Goal: Task Accomplishment & Management: Complete application form

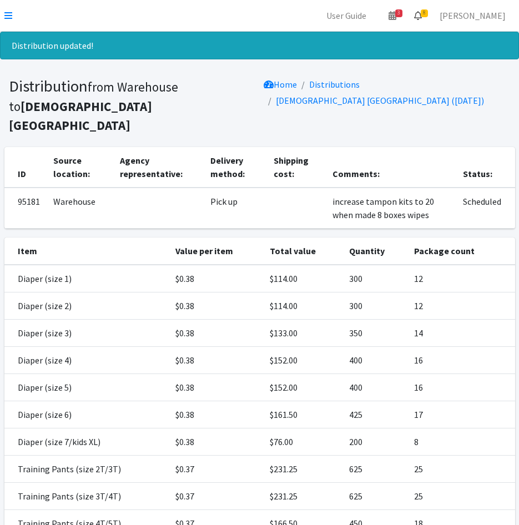
click at [422, 18] on icon at bounding box center [418, 15] width 8 height 9
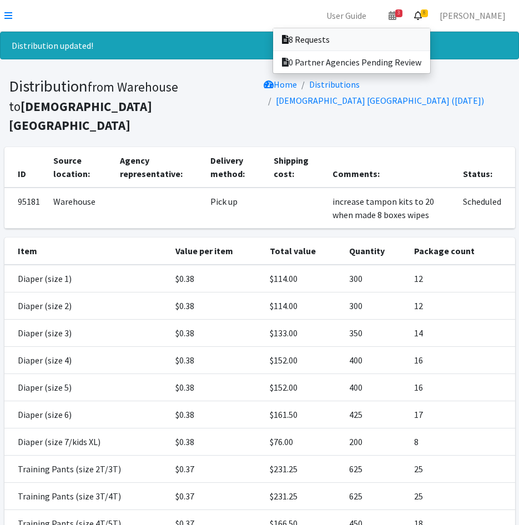
click at [430, 33] on link "8 Requests" at bounding box center [351, 39] width 157 height 22
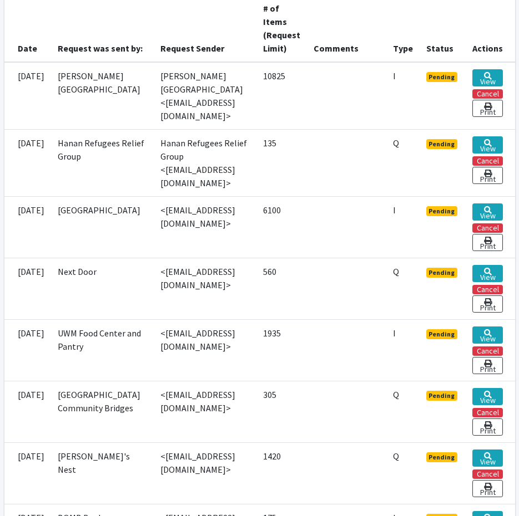
scroll to position [333, 0]
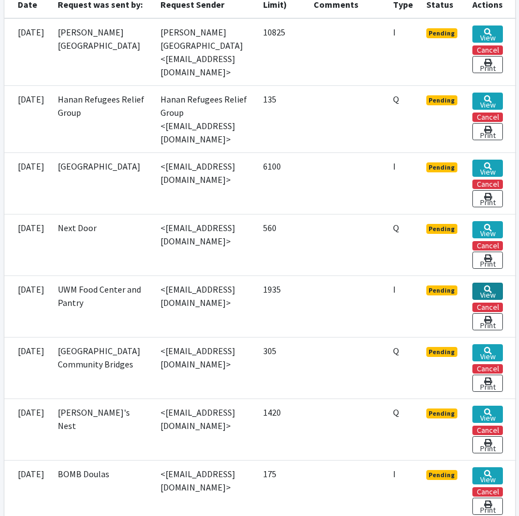
click at [503, 283] on link "View" at bounding box center [487, 291] width 31 height 17
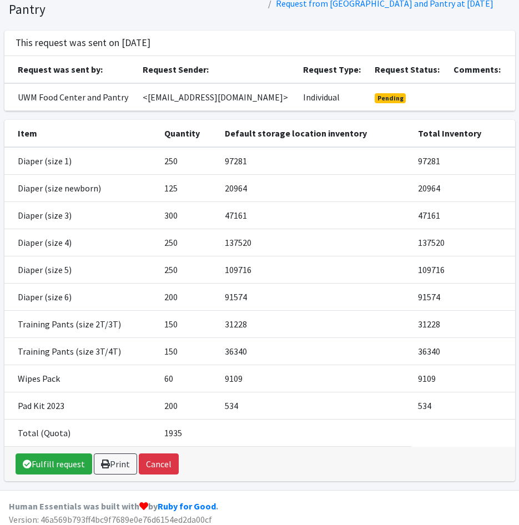
scroll to position [61, 0]
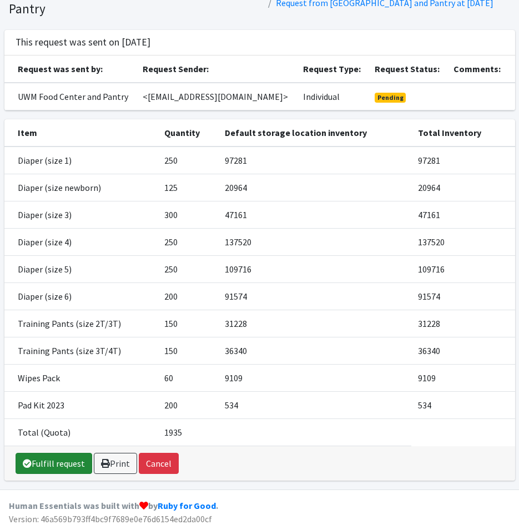
click at [49, 459] on link "Fulfill request" at bounding box center [54, 463] width 77 height 21
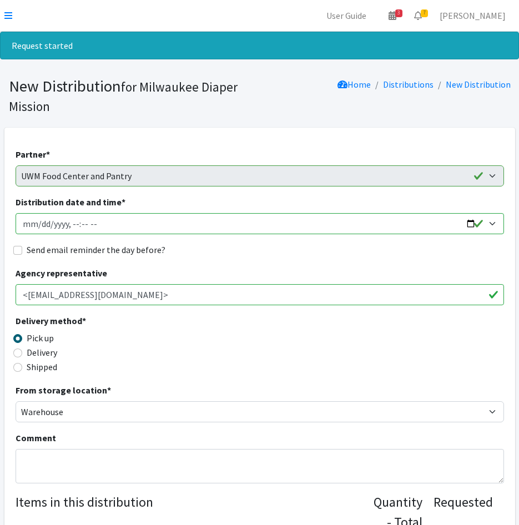
click at [41, 223] on input "Distribution date and time *" at bounding box center [260, 223] width 488 height 21
type input "2025-08-26T23:59"
click at [70, 220] on input "Distribution date and time *" at bounding box center [260, 223] width 488 height 21
type input "2025-08-26T09:00"
click at [20, 252] on input "Send email reminder the day before?" at bounding box center [17, 250] width 9 height 9
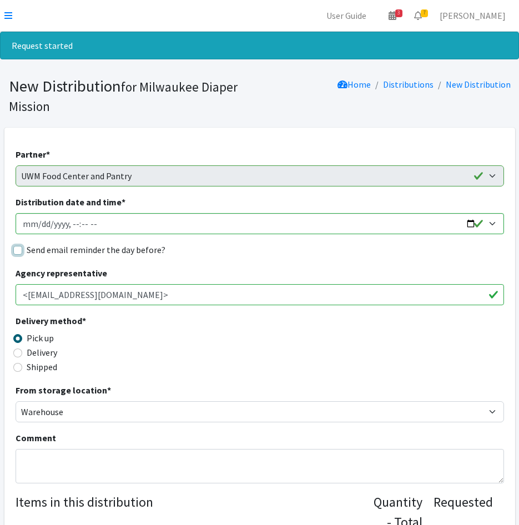
checkbox input "true"
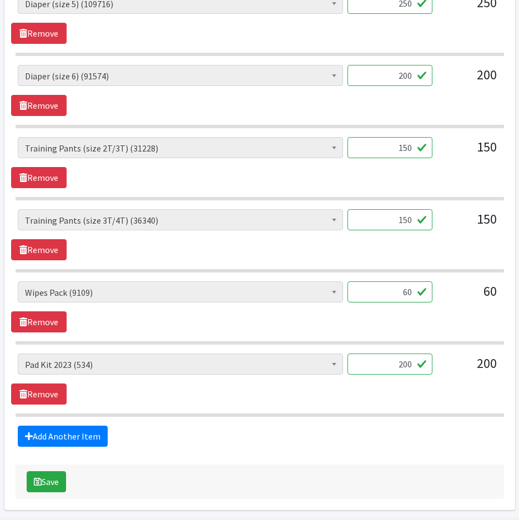
scroll to position [888, 0]
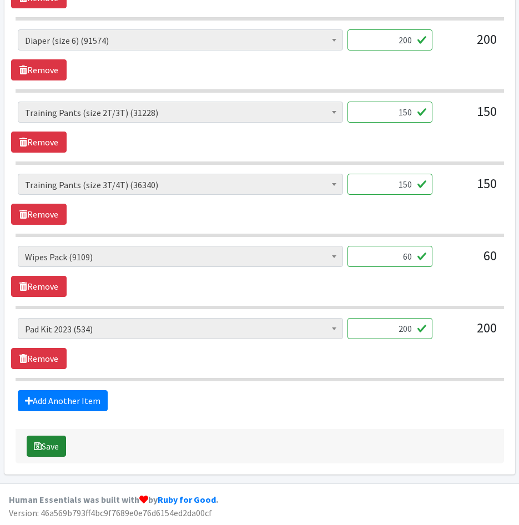
click at [53, 442] on button "Save" at bounding box center [46, 445] width 39 height 21
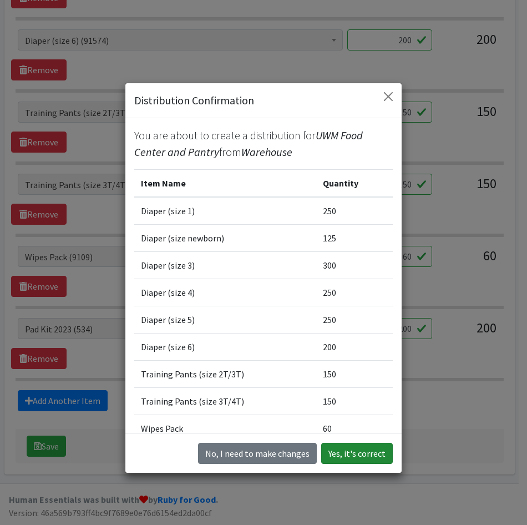
click at [354, 448] on button "Yes, it's correct" at bounding box center [357, 453] width 72 height 21
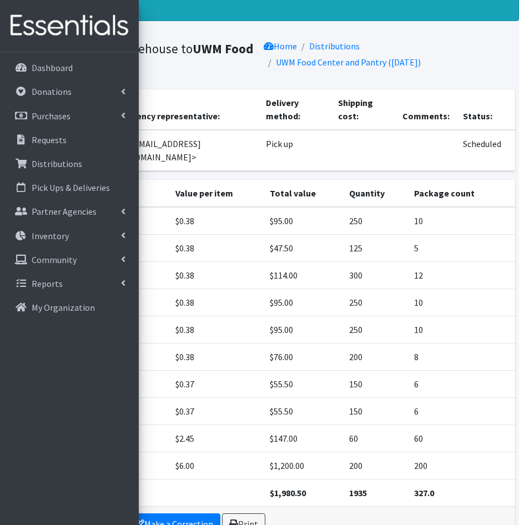
scroll to position [78, 0]
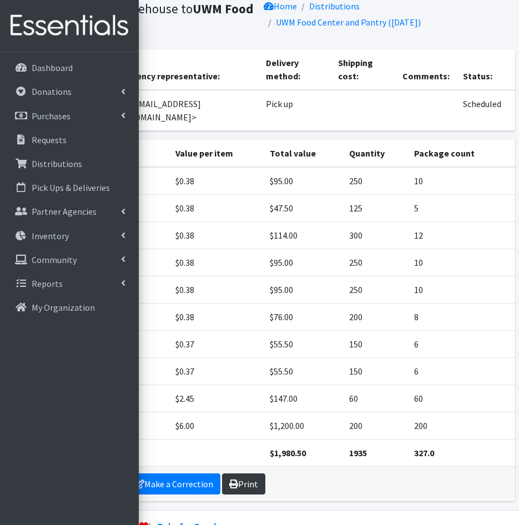
click at [237, 473] on link "Print" at bounding box center [243, 483] width 43 height 21
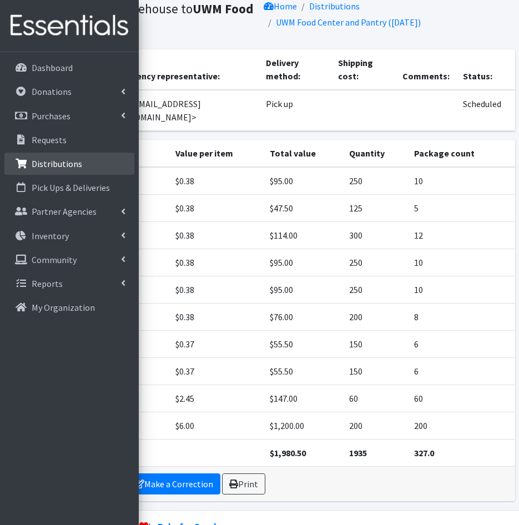
click at [61, 164] on p "Distributions" at bounding box center [57, 163] width 50 height 11
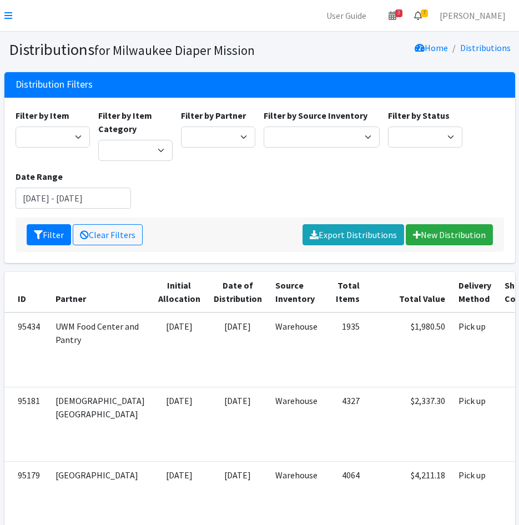
click at [422, 14] on icon at bounding box center [418, 15] width 8 height 9
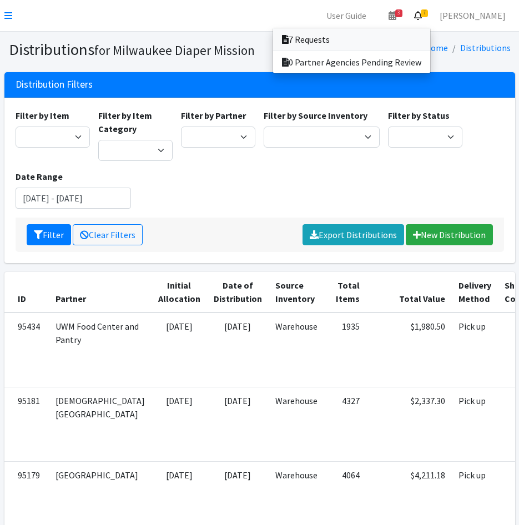
click at [430, 43] on link "7 Requests" at bounding box center [351, 39] width 157 height 22
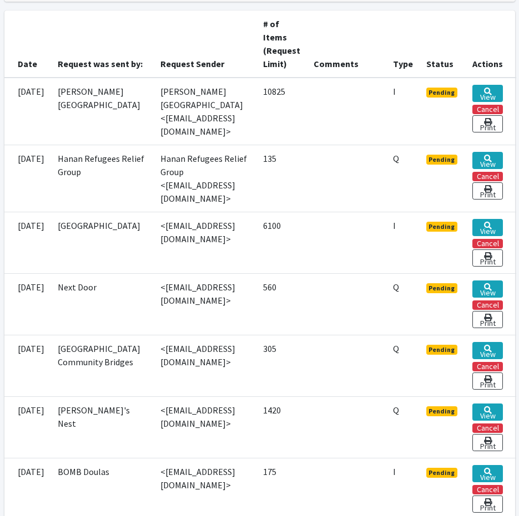
scroll to position [277, 0]
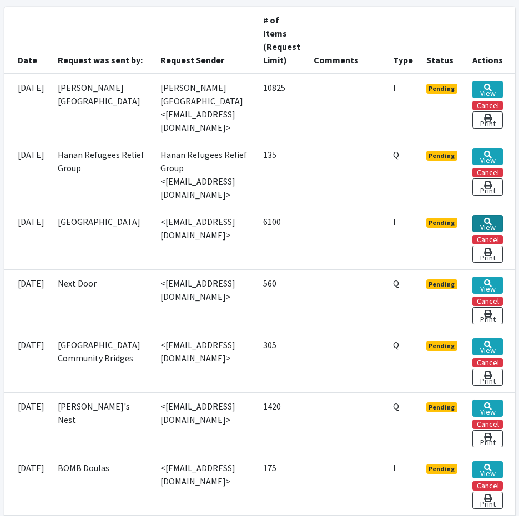
click at [503, 215] on link "View" at bounding box center [487, 223] width 31 height 17
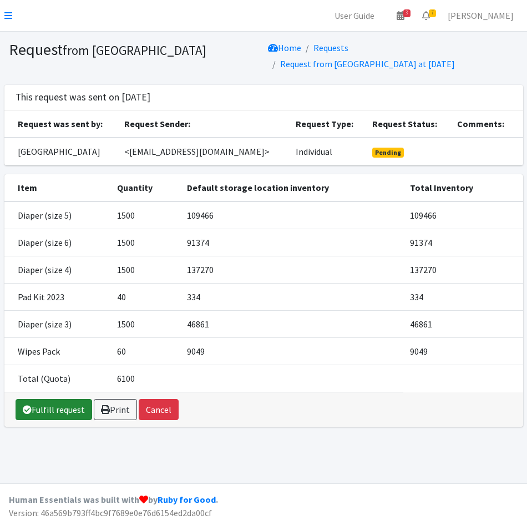
click at [58, 399] on link "Fulfill request" at bounding box center [54, 409] width 77 height 21
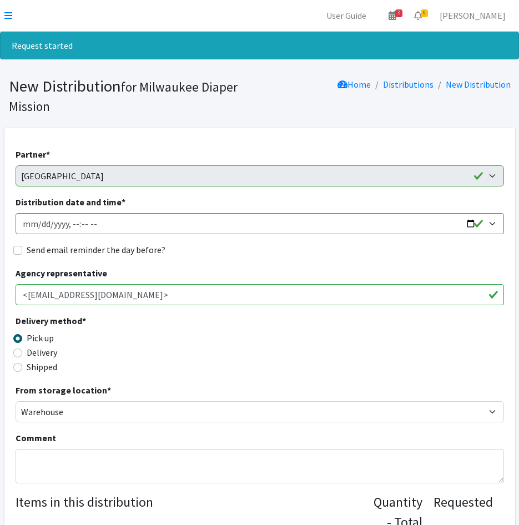
click at [42, 225] on input "Distribution date and time *" at bounding box center [260, 223] width 488 height 21
type input "2025-08-26T23:59"
click at [70, 225] on input "Distribution date and time *" at bounding box center [260, 223] width 488 height 21
type input "2025-08-26T09:30"
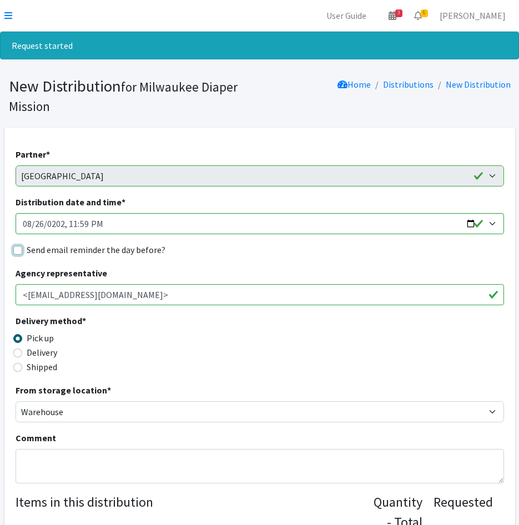
click at [14, 247] on input "Send email reminder the day before?" at bounding box center [17, 250] width 9 height 9
checkbox input "true"
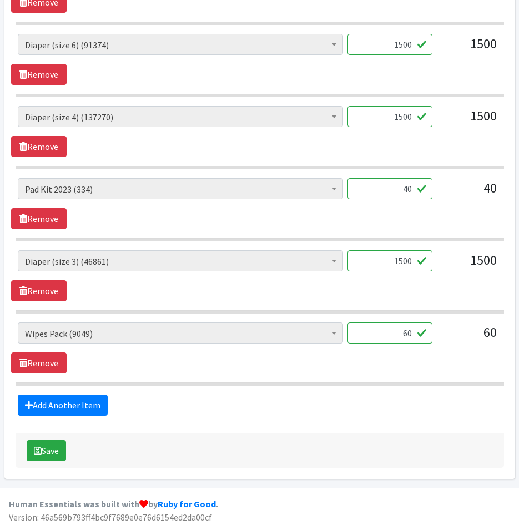
scroll to position [599, 0]
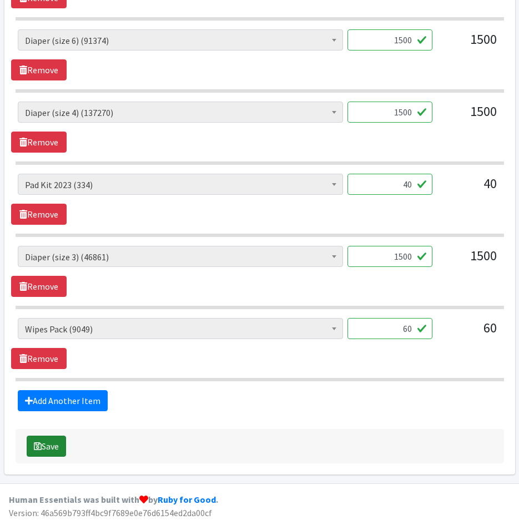
click at [43, 448] on button "Save" at bounding box center [46, 445] width 39 height 21
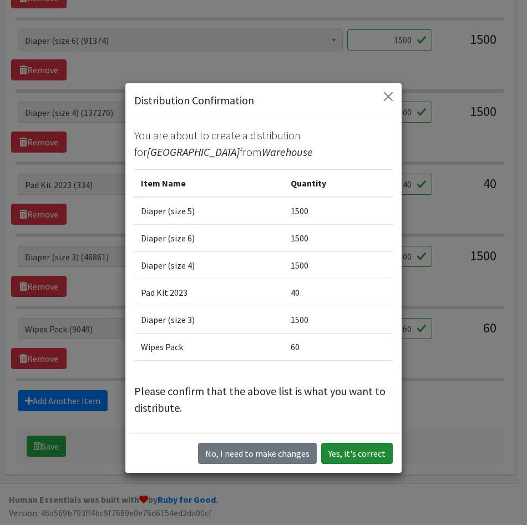
click at [336, 458] on button "Yes, it's correct" at bounding box center [357, 453] width 72 height 21
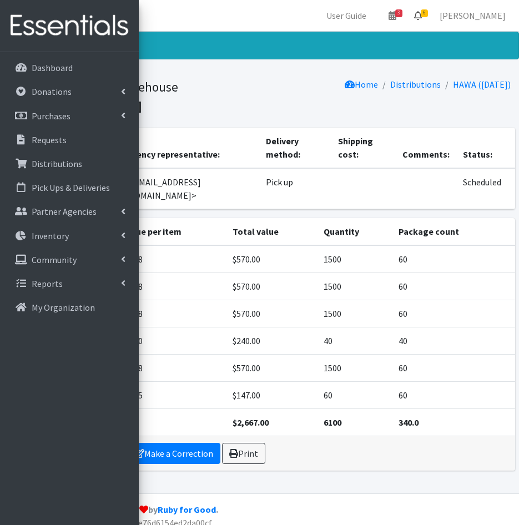
drag, startPoint x: 452, startPoint y: 15, endPoint x: 448, endPoint y: 21, distance: 7.1
click at [428, 15] on span "6" at bounding box center [423, 13] width 7 height 8
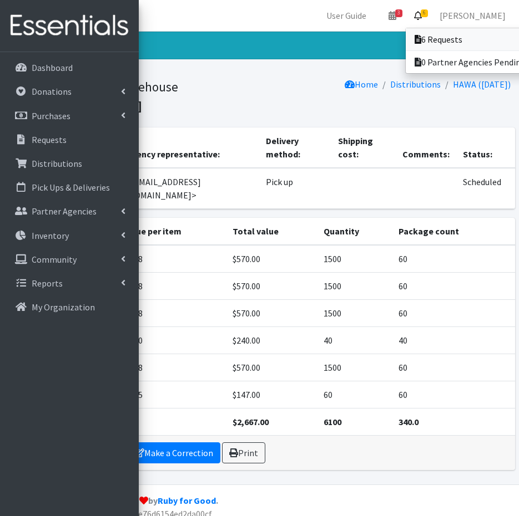
click at [421, 38] on icon at bounding box center [417, 39] width 7 height 9
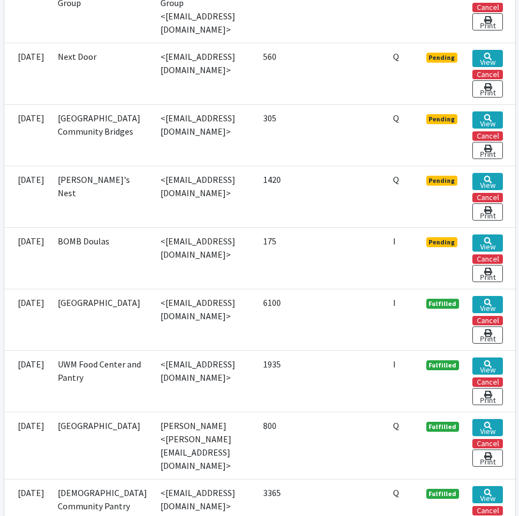
scroll to position [444, 0]
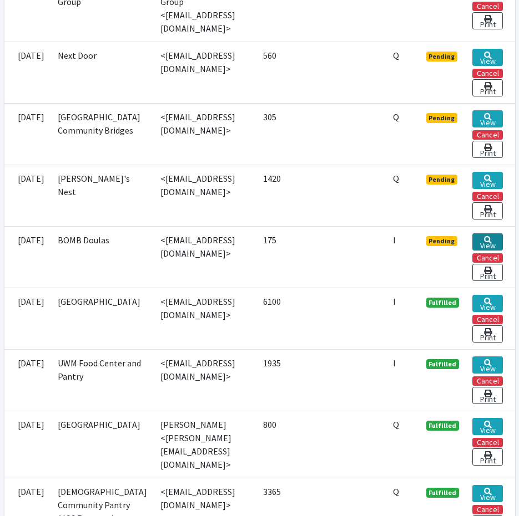
click at [503, 237] on link "View" at bounding box center [487, 242] width 31 height 17
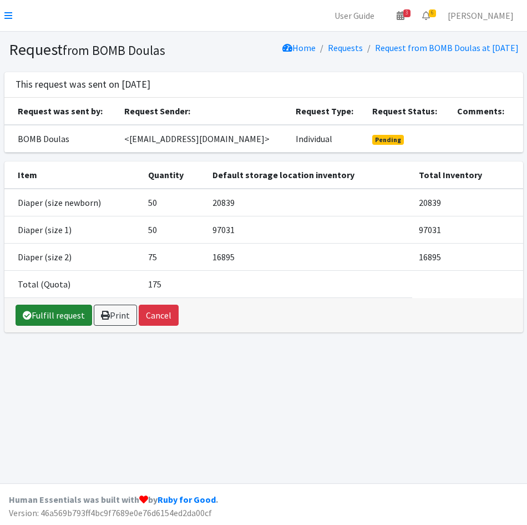
click at [48, 326] on link "Fulfill request" at bounding box center [54, 315] width 77 height 21
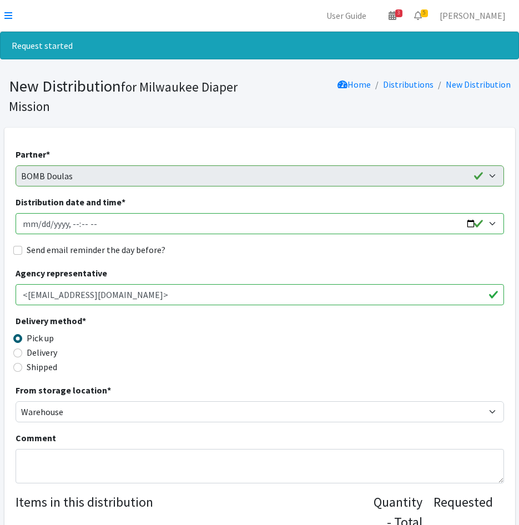
click at [38, 224] on input "Distribution date and time *" at bounding box center [260, 223] width 488 height 21
type input "2025-08-26T10:00"
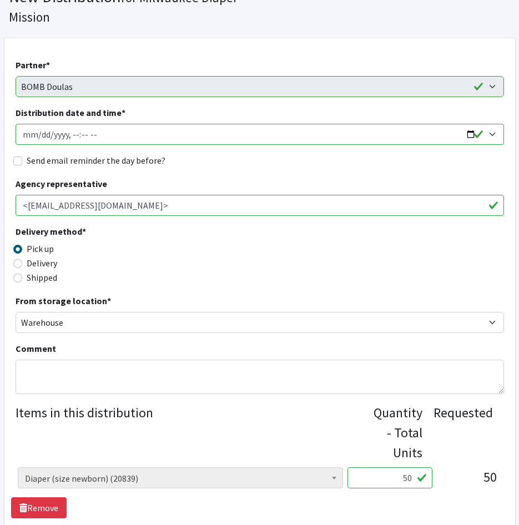
scroll to position [333, 0]
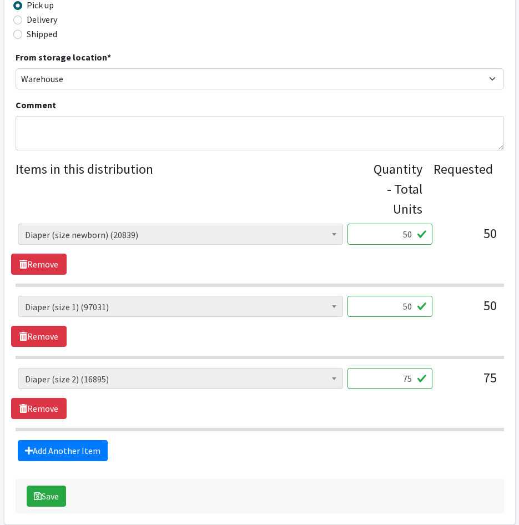
click at [46, 484] on div "Save" at bounding box center [260, 496] width 488 height 34
click at [48, 499] on button "Save" at bounding box center [46, 495] width 39 height 21
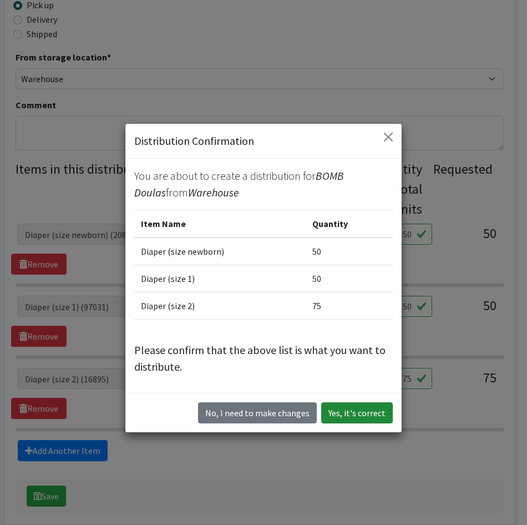
click at [337, 418] on button "Yes, it's correct" at bounding box center [357, 412] width 72 height 21
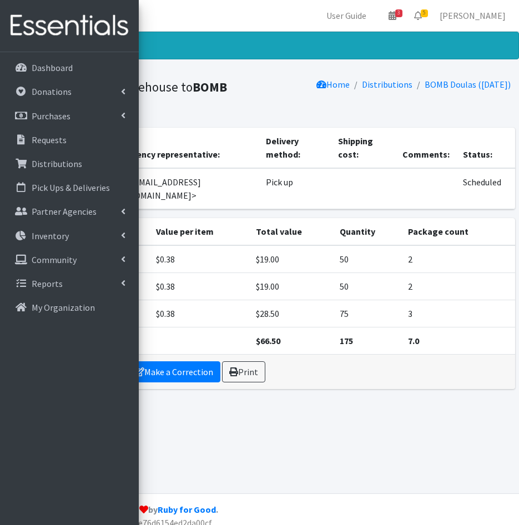
click at [367, 405] on div "Distribution created! Distribution from Warehouse to BOMB Doulas Home Distribut…" at bounding box center [259, 263] width 519 height 462
click at [422, 13] on icon at bounding box center [418, 15] width 8 height 9
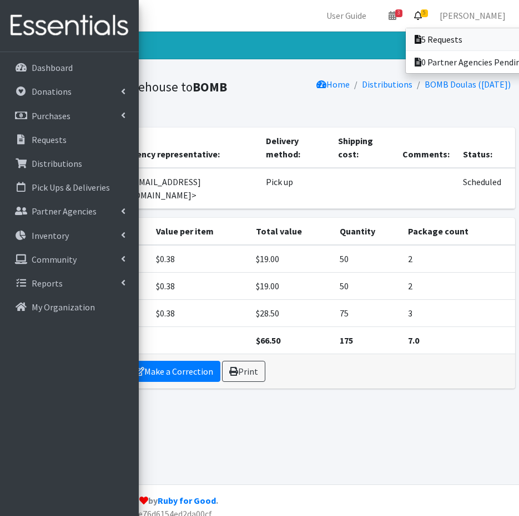
click at [478, 42] on link "5 Requests" at bounding box center [482, 39] width 154 height 22
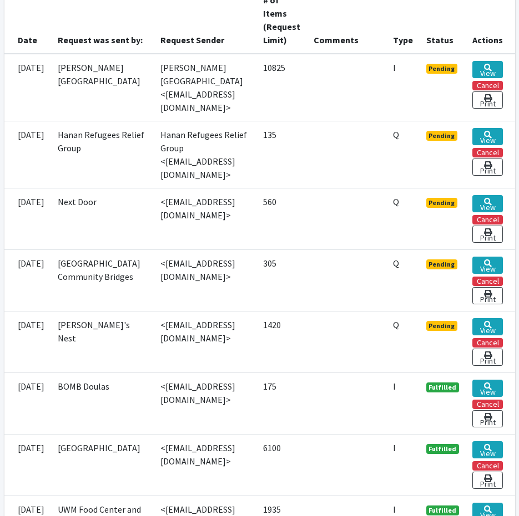
scroll to position [277, 0]
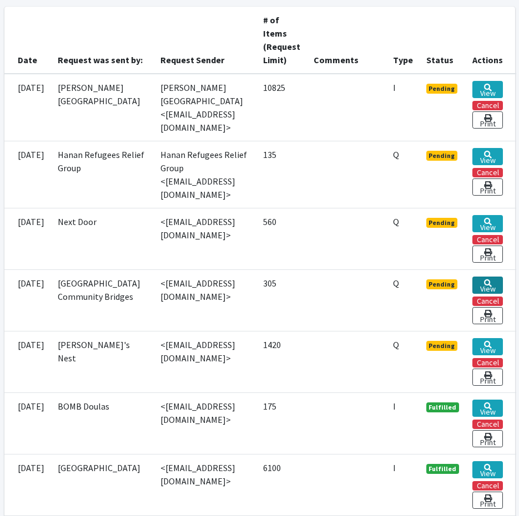
click at [503, 277] on link "View" at bounding box center [487, 285] width 31 height 17
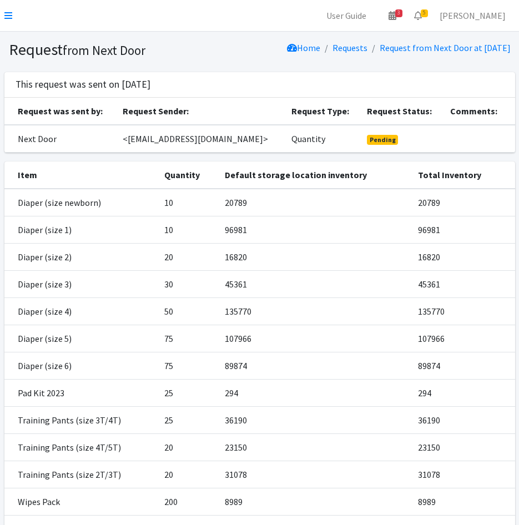
scroll to position [103, 0]
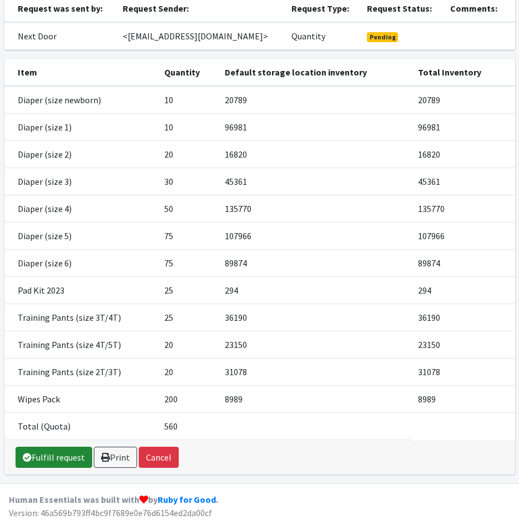
click at [41, 463] on link "Fulfill request" at bounding box center [54, 457] width 77 height 21
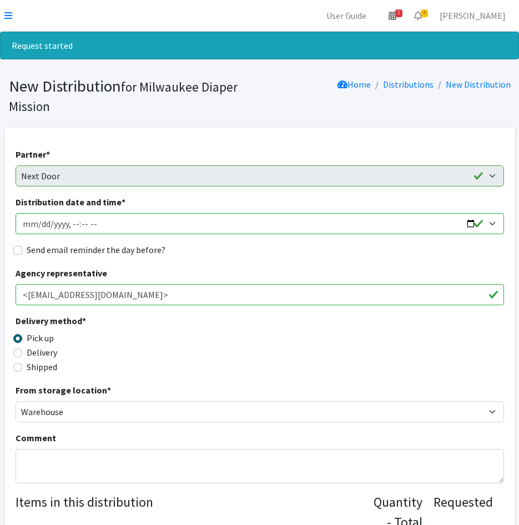
click at [41, 222] on input "Distribution date and time *" at bounding box center [260, 223] width 488 height 21
click at [68, 225] on input "Distribution date and time *" at bounding box center [260, 223] width 488 height 21
type input "2025-08-27T11:00"
click at [21, 251] on input "Send email reminder the day before?" at bounding box center [17, 250] width 9 height 9
checkbox input "true"
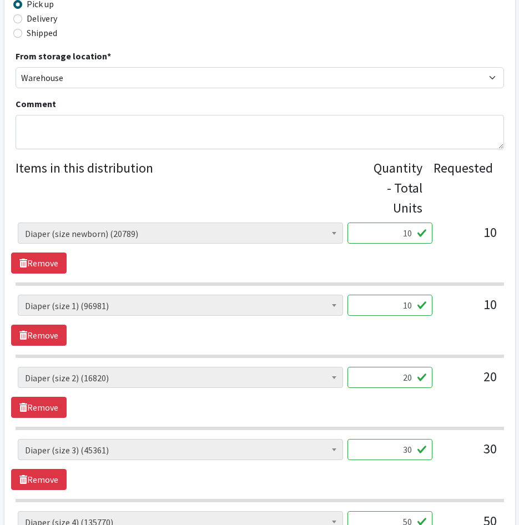
scroll to position [388, 0]
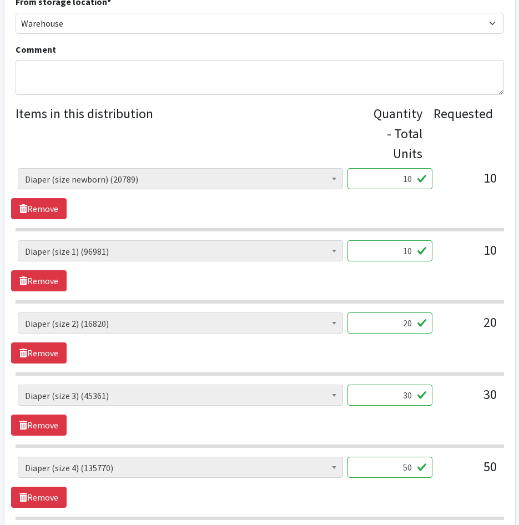
drag, startPoint x: 389, startPoint y: 181, endPoint x: 521, endPoint y: 192, distance: 132.5
click at [507, 192] on div "AIO's (Newborn) (26) AIO's (Sized) (58) Adult Briefs (Medium) (0) Adult Briefs …" at bounding box center [259, 183] width 496 height 30
type input "250"
drag, startPoint x: 395, startPoint y: 246, endPoint x: 473, endPoint y: 232, distance: 78.8
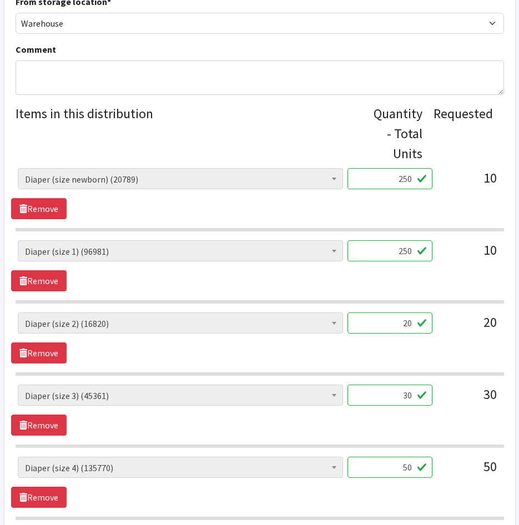
type input "250"
drag, startPoint x: 387, startPoint y: 331, endPoint x: 460, endPoint y: 321, distance: 73.8
click at [460, 321] on div "AIO's (Newborn) (26) AIO's (Sized) (58) Adult Briefs (Medium) (0) Adult Briefs …" at bounding box center [259, 327] width 483 height 30
type input "500"
drag, startPoint x: 391, startPoint y: 388, endPoint x: 468, endPoint y: 394, distance: 77.9
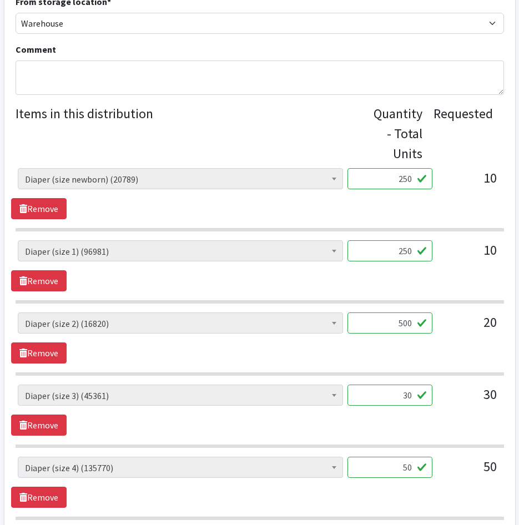
click at [468, 394] on div "AIO's (Newborn) (26) AIO's (Sized) (58) Adult Briefs (Medium) (0) Adult Briefs …" at bounding box center [259, 399] width 483 height 30
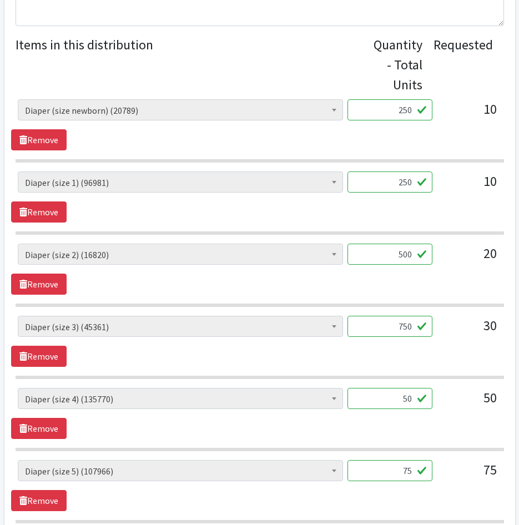
scroll to position [555, 0]
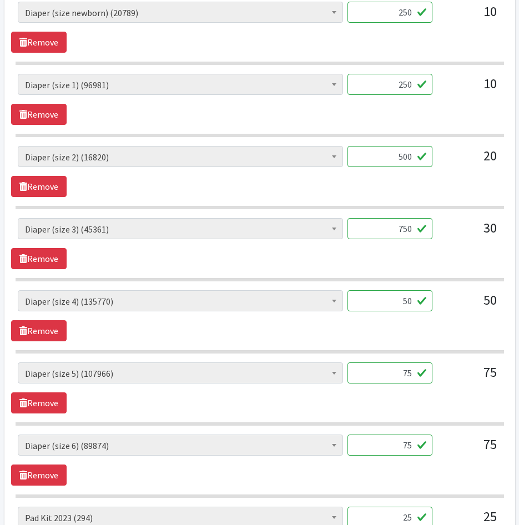
type input "750"
click at [393, 308] on input "50" at bounding box center [389, 300] width 85 height 21
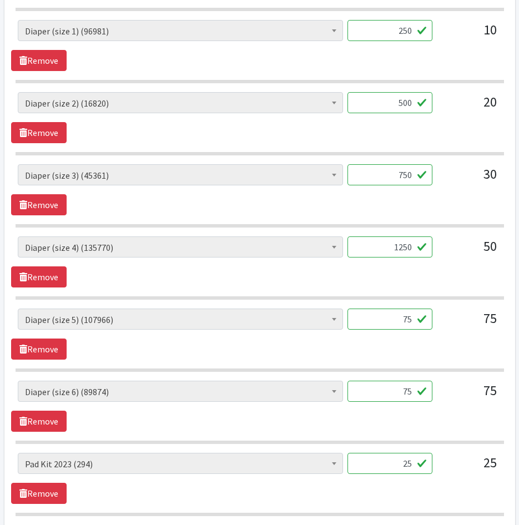
scroll to position [721, 0]
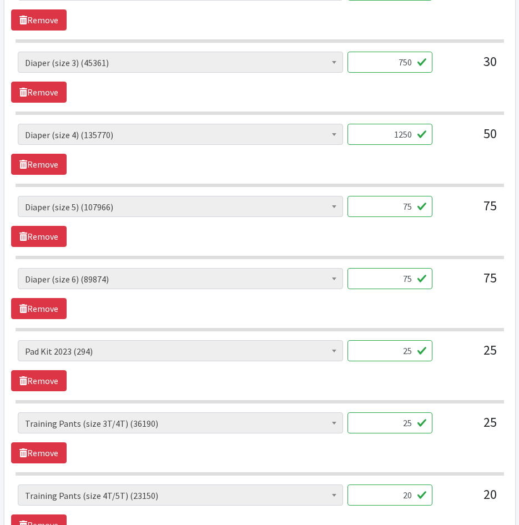
type input "1250"
click at [185, 229] on div "AIO's (Newborn) (26) AIO's (Sized) (58) Adult Briefs (Medium) (0) Adult Briefs …" at bounding box center [259, 221] width 496 height 51
click at [390, 209] on input "75" at bounding box center [389, 206] width 85 height 21
type input "1875"
click at [390, 284] on input "75" at bounding box center [389, 278] width 85 height 21
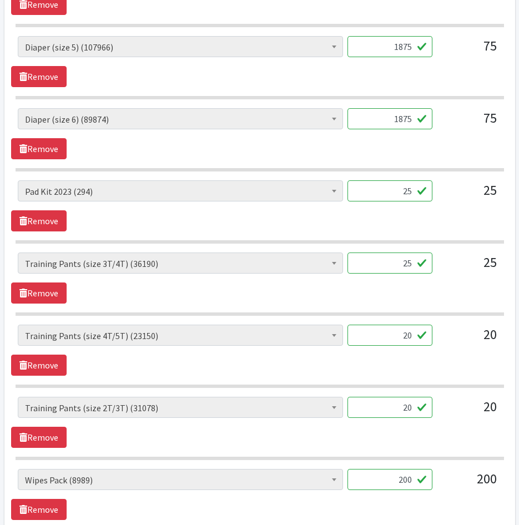
scroll to position [888, 0]
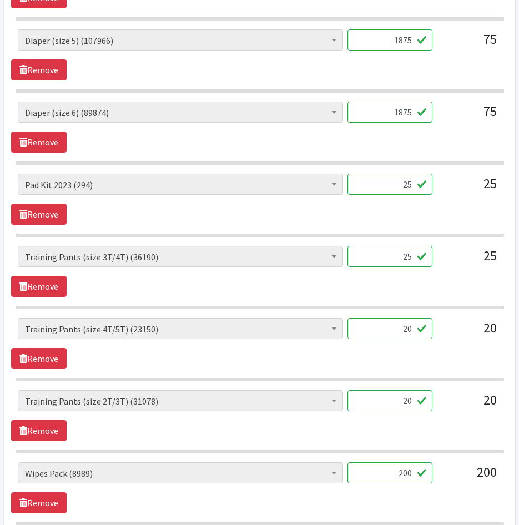
type input "1875"
drag, startPoint x: 373, startPoint y: 258, endPoint x: 378, endPoint y: 262, distance: 6.8
click at [378, 261] on input "25" at bounding box center [389, 256] width 85 height 21
type input "625"
drag, startPoint x: 384, startPoint y: 339, endPoint x: 485, endPoint y: 348, distance: 101.3
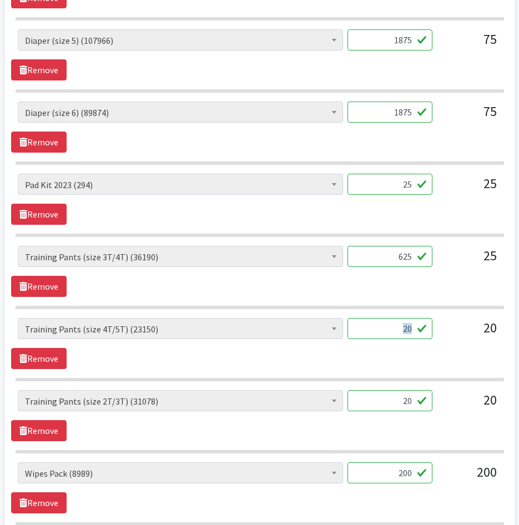
click at [485, 348] on div "AIO's (Newborn) (26) AIO's (Sized) (58) Adult Briefs (Medium) (0) Adult Briefs …" at bounding box center [259, 343] width 496 height 51
click at [478, 338] on div "AIO's (Newborn) (26) AIO's (Sized) (58) Adult Briefs (Medium) (0) Adult Briefs …" at bounding box center [259, 333] width 483 height 30
type input "500"
drag, startPoint x: 385, startPoint y: 410, endPoint x: 525, endPoint y: 405, distance: 139.9
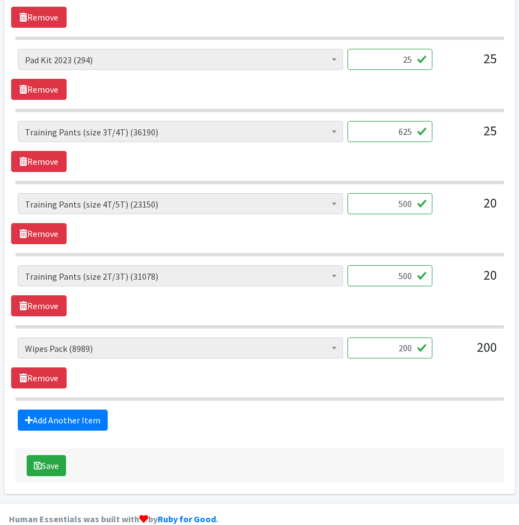
scroll to position [1032, 0]
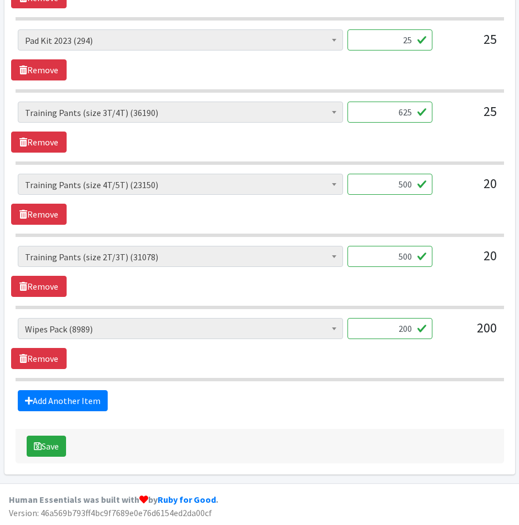
type input "500"
drag, startPoint x: 54, startPoint y: 444, endPoint x: 99, endPoint y: 443, distance: 45.0
click at [55, 444] on button "Save" at bounding box center [46, 445] width 39 height 21
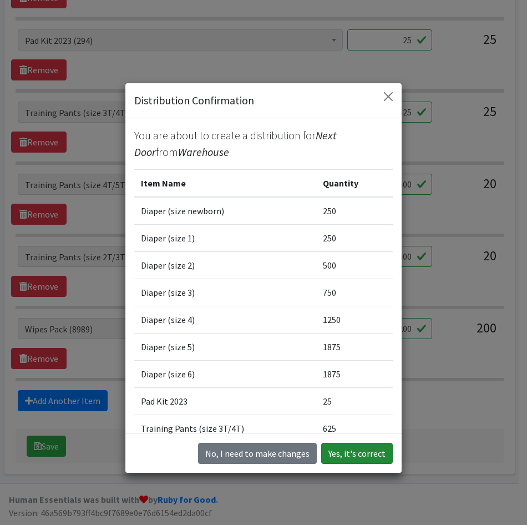
click at [346, 457] on button "Yes, it's correct" at bounding box center [357, 453] width 72 height 21
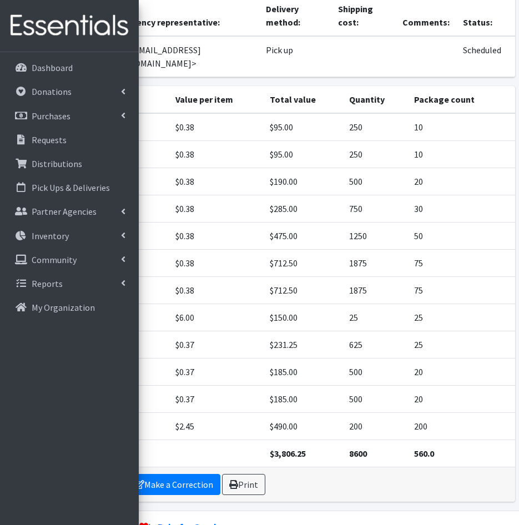
scroll to position [114, 0]
click at [234, 479] on icon at bounding box center [233, 483] width 9 height 9
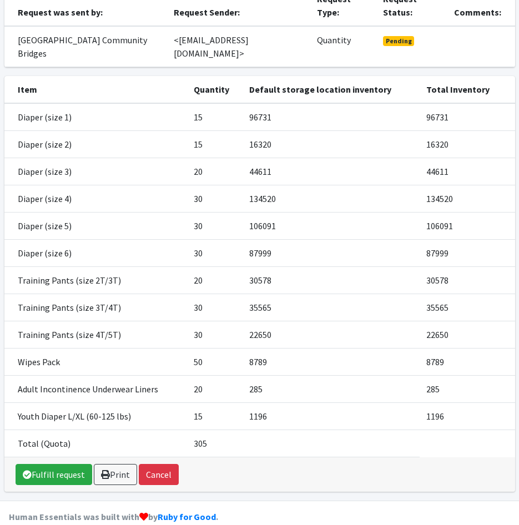
scroll to position [131, 0]
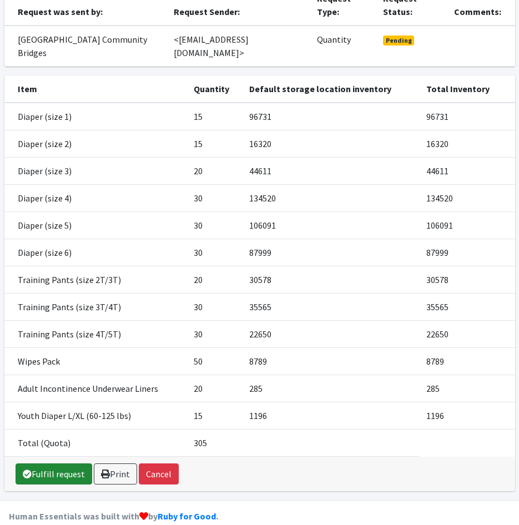
click at [59, 463] on link "Fulfill request" at bounding box center [54, 473] width 77 height 21
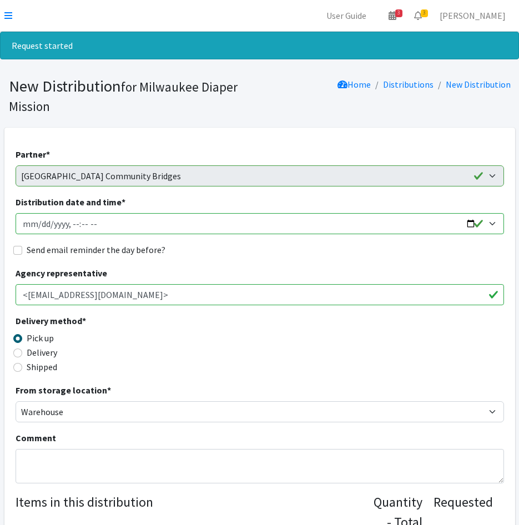
click at [33, 224] on input "Distribution date and time *" at bounding box center [260, 223] width 488 height 21
click at [37, 225] on input "Distribution date and time *" at bounding box center [260, 223] width 488 height 21
type input "[DATE]T11:30"
drag, startPoint x: 18, startPoint y: 248, endPoint x: 298, endPoint y: 250, distance: 280.1
click at [19, 249] on input "Send email reminder the day before?" at bounding box center [17, 250] width 9 height 9
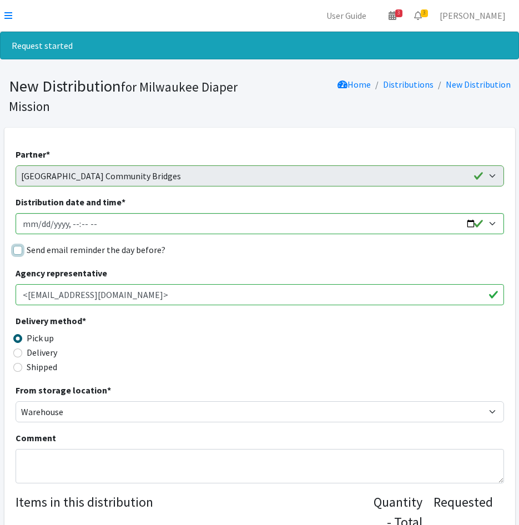
checkbox input "true"
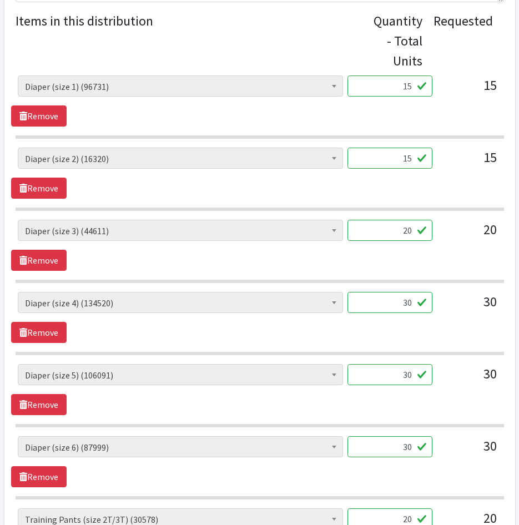
scroll to position [499, 0]
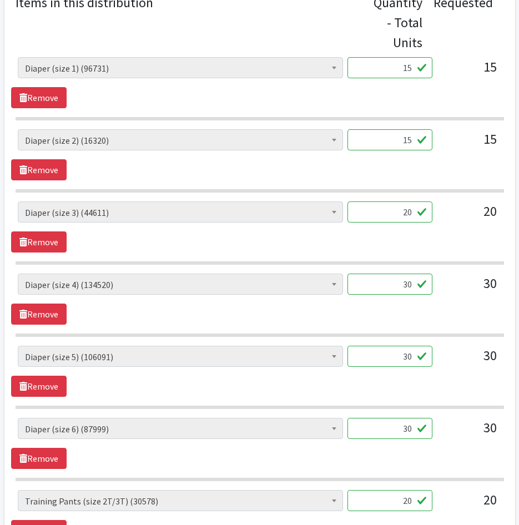
drag, startPoint x: 385, startPoint y: 72, endPoint x: 481, endPoint y: 88, distance: 97.9
click at [481, 88] on div "AIO's (Newborn) (26) AIO's (Sized) (58) Adult Briefs (Medium) (0) Adult Briefs …" at bounding box center [259, 82] width 496 height 51
type input "375"
drag, startPoint x: 377, startPoint y: 139, endPoint x: 529, endPoint y: 161, distance: 153.6
click at [518, 161] on html "User Guide 3 3 Pick-ups remaining this week View Calendar 3 3 Requests 0 Partne…" at bounding box center [259, 279] width 519 height 1557
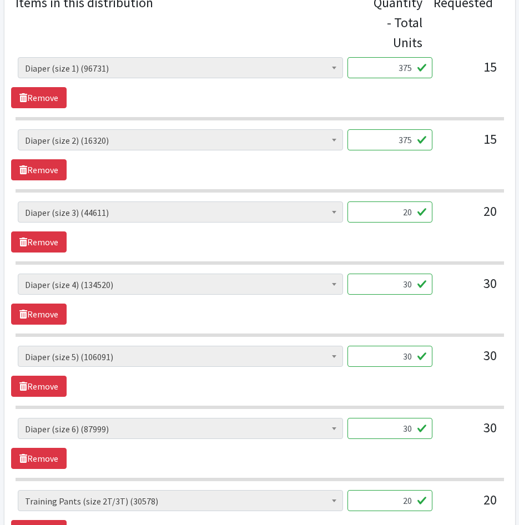
type input "375"
drag, startPoint x: 394, startPoint y: 212, endPoint x: 501, endPoint y: 220, distance: 106.8
click at [501, 220] on div "AIO's (Newborn) (26) AIO's (Sized) (58) Adult Briefs (Medium) (0) Adult Briefs …" at bounding box center [259, 216] width 496 height 30
type input "500"
drag, startPoint x: 387, startPoint y: 290, endPoint x: 521, endPoint y: 295, distance: 134.3
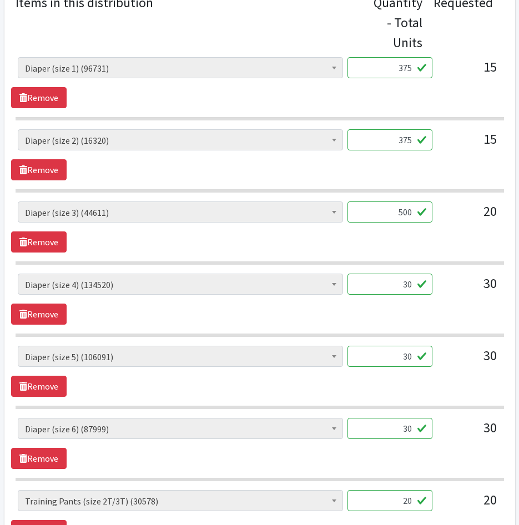
click at [518, 295] on html "User Guide 3 3 Pick-ups remaining this week View Calendar 3 3 Requests 0 Partne…" at bounding box center [259, 279] width 519 height 1557
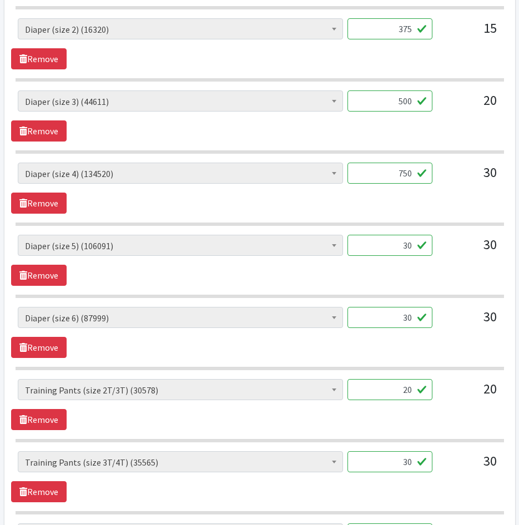
type input "750"
drag, startPoint x: 378, startPoint y: 250, endPoint x: 525, endPoint y: 267, distance: 148.5
click at [518, 266] on html "User Guide 3 3 Pick-ups remaining this week View Calendar 3 3 Requests 0 Partne…" at bounding box center [259, 168] width 519 height 1557
type input "750"
click at [438, 322] on div "AIO's (Newborn) (26) AIO's (Sized) (58) Adult Briefs (Medium) (0) Adult Briefs …" at bounding box center [259, 322] width 483 height 30
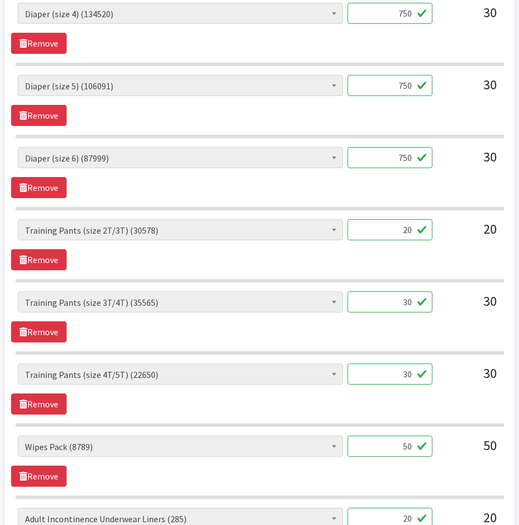
scroll to position [777, 0]
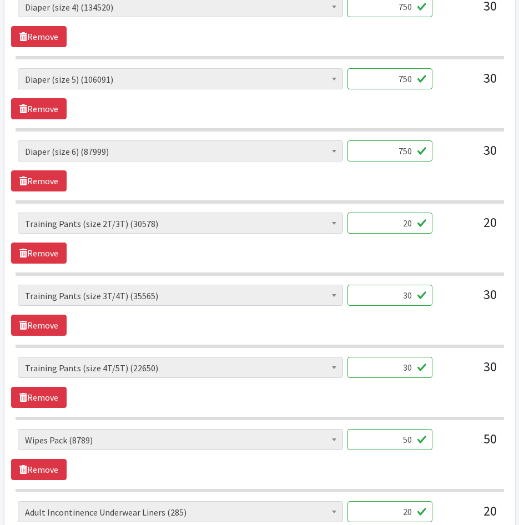
type input "750"
drag, startPoint x: 397, startPoint y: 231, endPoint x: 504, endPoint y: 242, distance: 107.6
click at [505, 240] on div "AIO's (Newborn) (26) AIO's (Sized) (58) Adult Briefs (Medium) (0) Adult Briefs …" at bounding box center [259, 227] width 496 height 30
type input "500"
drag, startPoint x: 404, startPoint y: 297, endPoint x: 449, endPoint y: 299, distance: 44.4
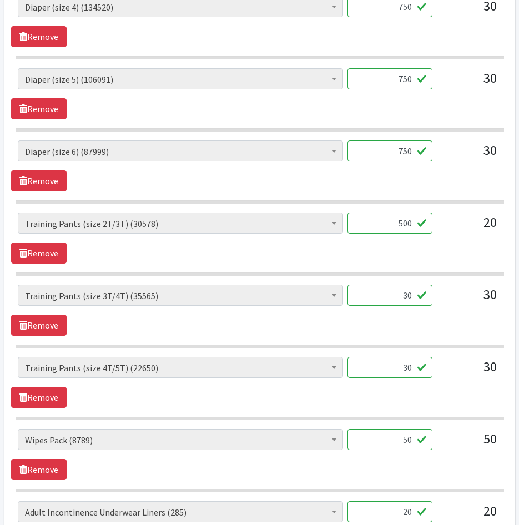
click at [447, 299] on div "AIO's (Newborn) (26) AIO's (Sized) (58) Adult Briefs (Medium) (0) Adult Briefs …" at bounding box center [259, 300] width 483 height 30
type input "750"
drag, startPoint x: 496, startPoint y: 374, endPoint x: 503, endPoint y: 374, distance: 7.2
click at [503, 374] on div "AIO's (Newborn) (26) AIO's (Sized) (58) Adult Briefs (Medium) (0) Adult Briefs …" at bounding box center [259, 372] width 496 height 30
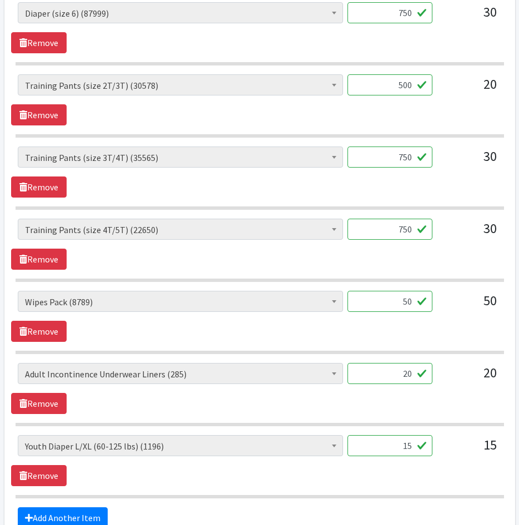
scroll to position [888, 0]
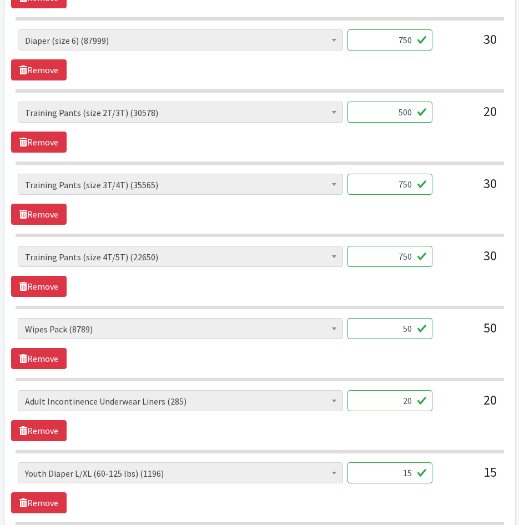
type input "750"
click at [438, 338] on div "AIO's (Newborn) (26) AIO's (Sized) (58) Adult Briefs (Medium) (0) Adult Briefs …" at bounding box center [259, 333] width 483 height 30
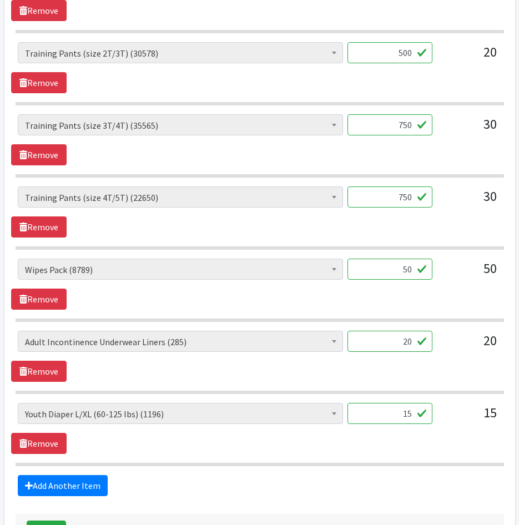
scroll to position [1032, 0]
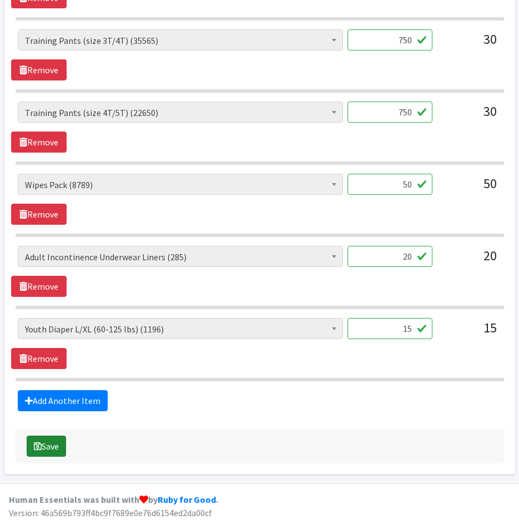
click at [41, 446] on icon "submit" at bounding box center [38, 446] width 8 height 9
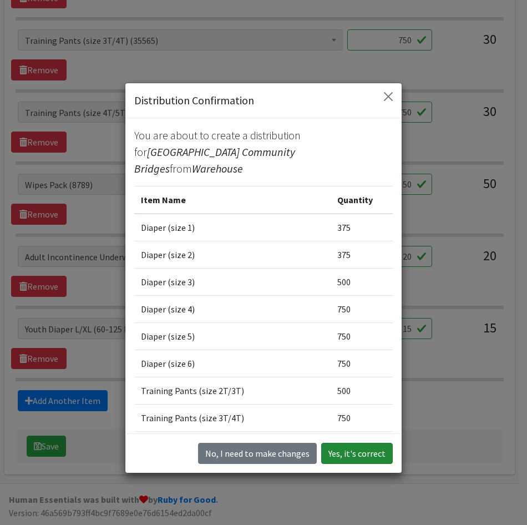
click at [334, 452] on button "Yes, it's correct" at bounding box center [357, 453] width 72 height 21
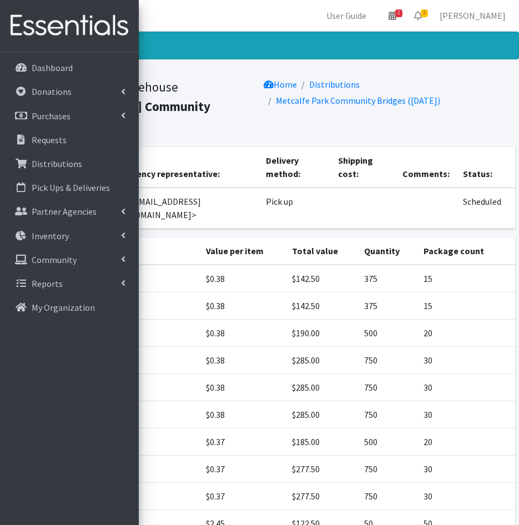
scroll to position [146, 0]
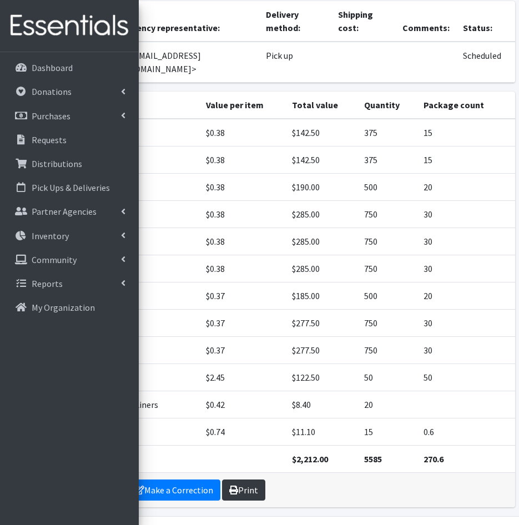
click at [231, 479] on link "Print" at bounding box center [243, 489] width 43 height 21
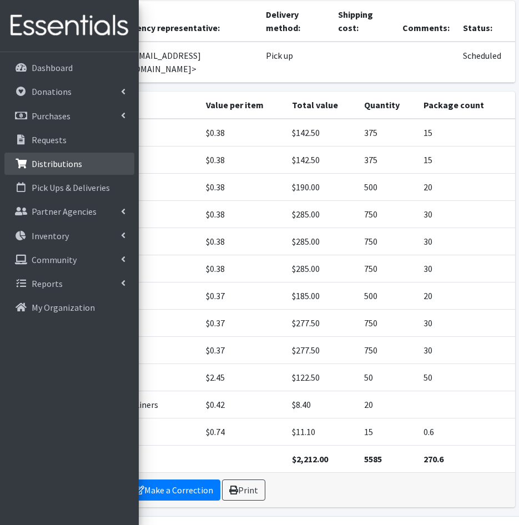
click at [71, 159] on p "Distributions" at bounding box center [57, 163] width 50 height 11
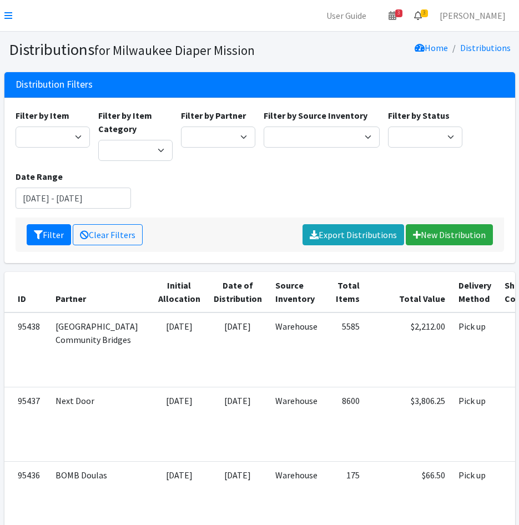
click at [422, 18] on icon at bounding box center [418, 15] width 8 height 9
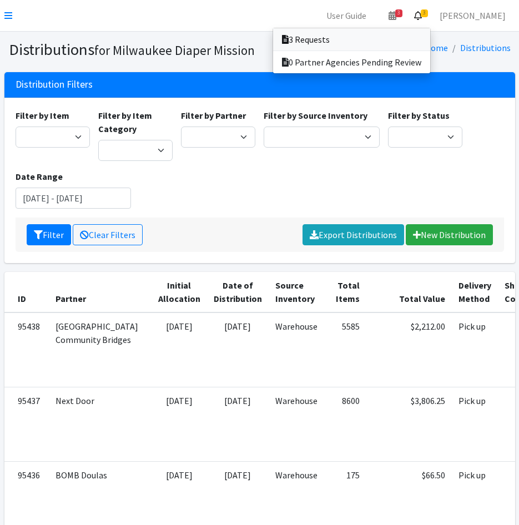
click at [430, 37] on link "3 Requests" at bounding box center [351, 39] width 157 height 22
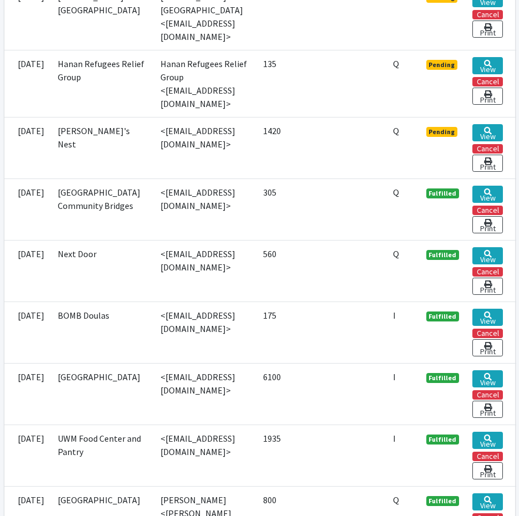
scroll to position [333, 0]
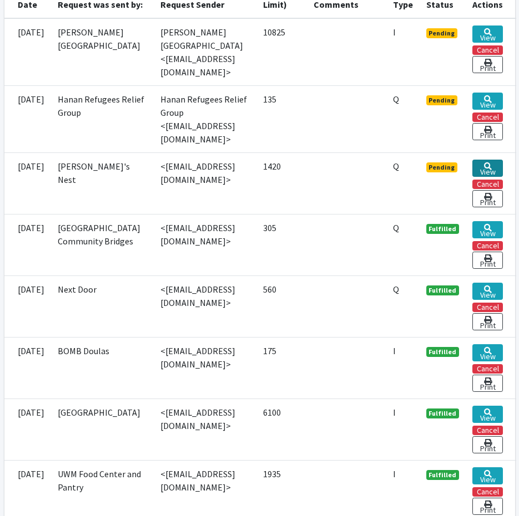
click at [503, 160] on link "View" at bounding box center [487, 168] width 31 height 17
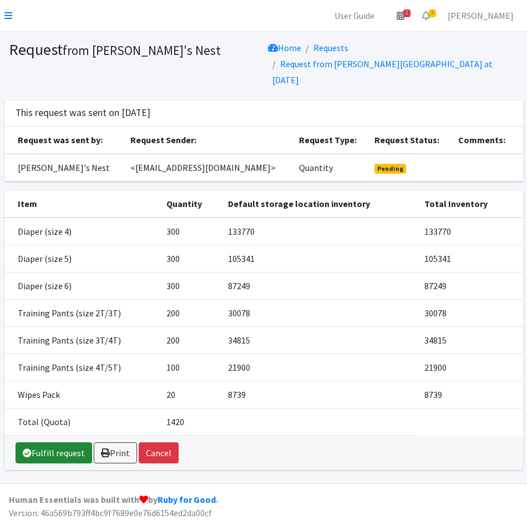
click at [33, 442] on link "Fulfill request" at bounding box center [54, 452] width 77 height 21
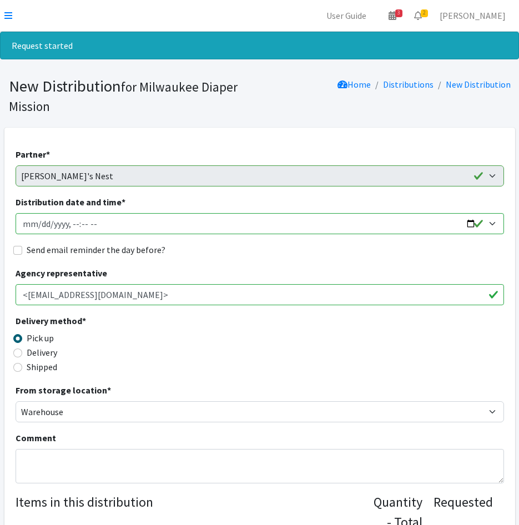
click at [37, 227] on input "Distribution date and time *" at bounding box center [260, 223] width 488 height 21
type input "[DATE]T23:59"
click at [70, 222] on input "Distribution date and time *" at bounding box center [260, 223] width 488 height 21
type input "2025-08-27T13:00"
click at [18, 252] on input "Send email reminder the day before?" at bounding box center [17, 250] width 9 height 9
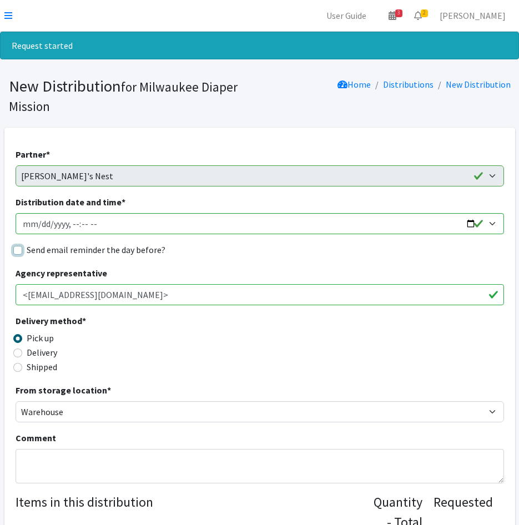
checkbox input "true"
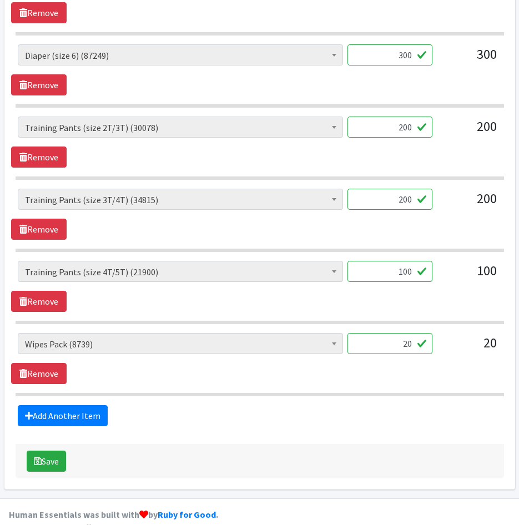
scroll to position [666, 0]
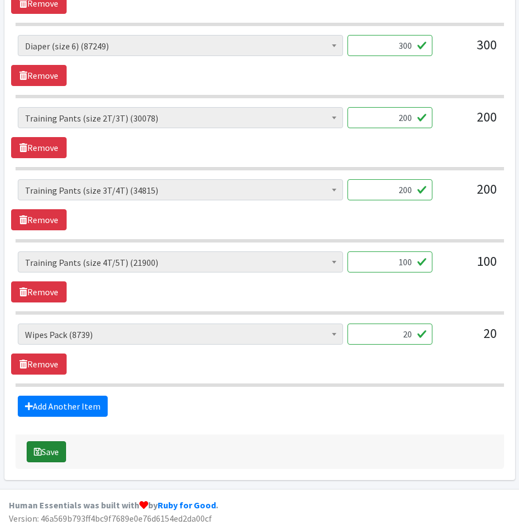
click at [43, 449] on button "Save" at bounding box center [46, 451] width 39 height 21
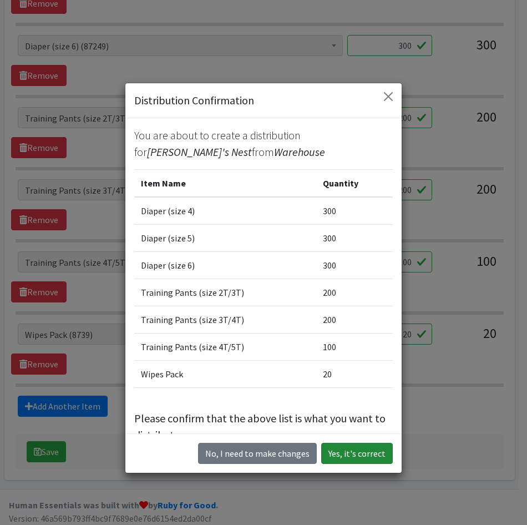
click at [338, 459] on button "Yes, it's correct" at bounding box center [357, 453] width 72 height 21
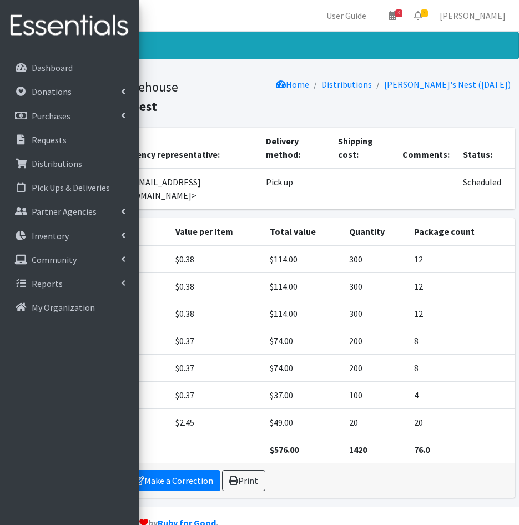
click at [357, 436] on td "1420" at bounding box center [374, 449] width 65 height 27
click at [243, 470] on link "Print" at bounding box center [243, 480] width 43 height 21
click at [428, 12] on span "2" at bounding box center [423, 13] width 7 height 8
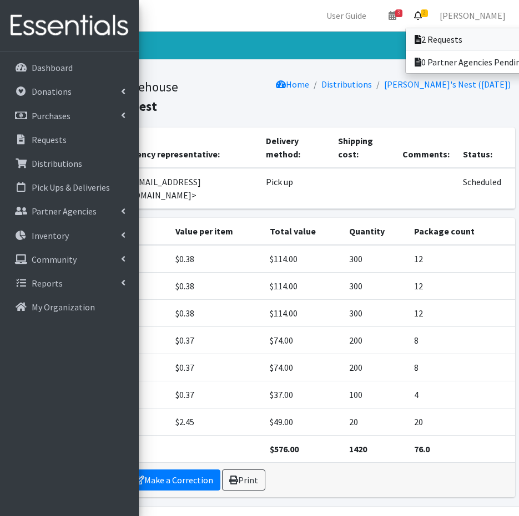
click at [452, 37] on link "2 Requests" at bounding box center [482, 39] width 154 height 22
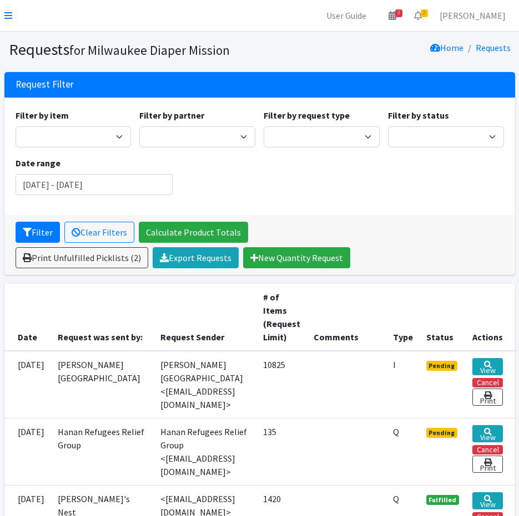
scroll to position [111, 0]
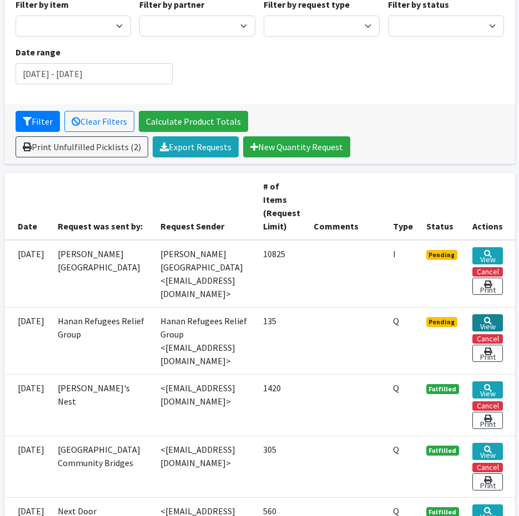
click at [503, 318] on link "View" at bounding box center [487, 323] width 31 height 17
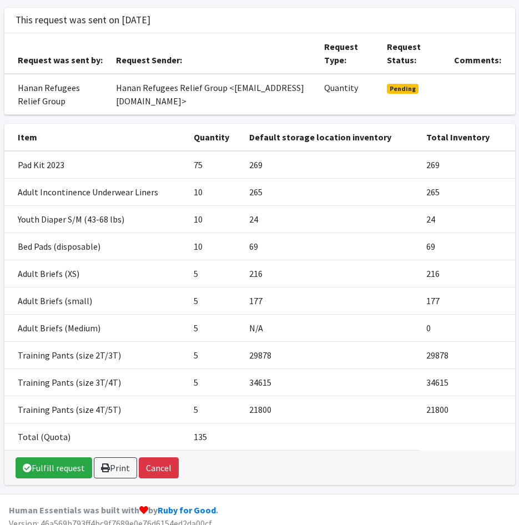
scroll to position [88, 0]
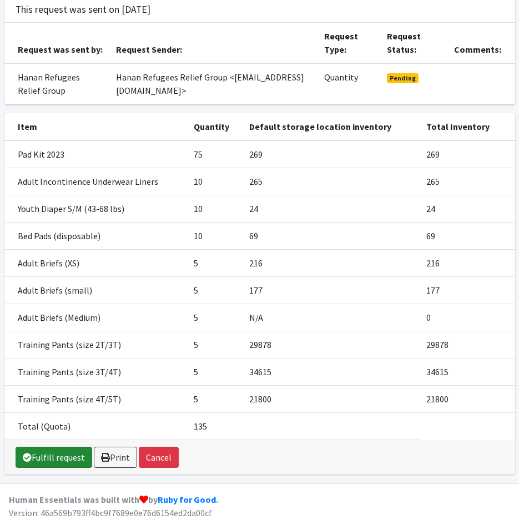
click at [52, 455] on link "Fulfill request" at bounding box center [54, 457] width 77 height 21
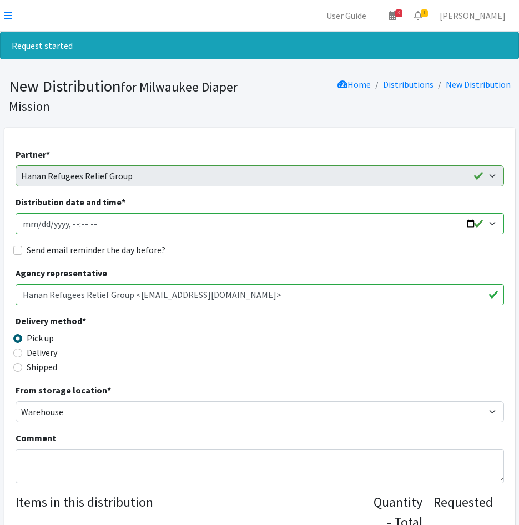
click at [38, 224] on input "Distribution date and time *" at bounding box center [260, 223] width 488 height 21
type input "[DATE]T11:00"
click at [19, 251] on input "Send email reminder the day before?" at bounding box center [17, 250] width 9 height 9
checkbox input "true"
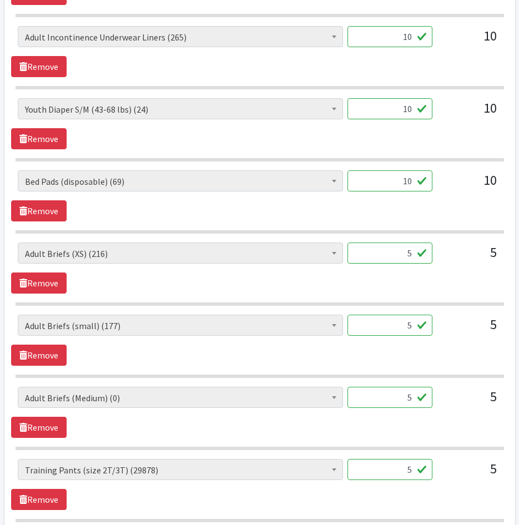
scroll to position [610, 0]
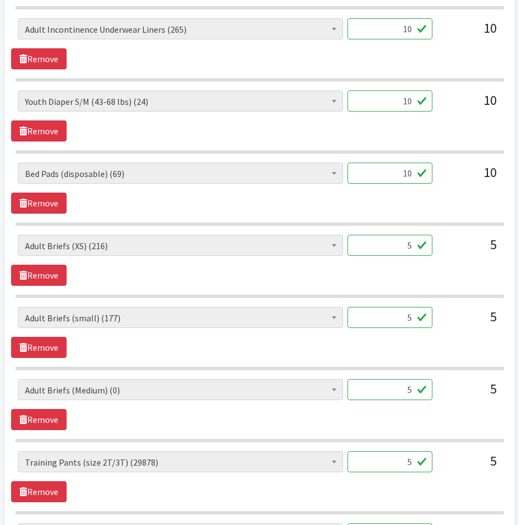
drag, startPoint x: 425, startPoint y: 103, endPoint x: 519, endPoint y: 110, distance: 94.1
click at [516, 108] on div "Partner * Bay View Community Center BOMB Doulas Camp Reunite Cathedral Center, …" at bounding box center [259, 138] width 519 height 1243
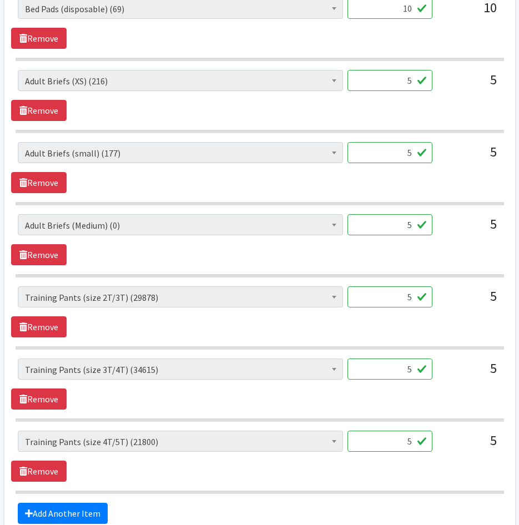
scroll to position [777, 0]
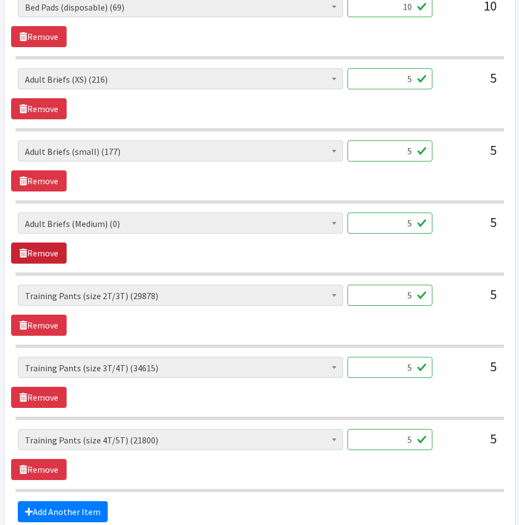
type input "24"
drag, startPoint x: 42, startPoint y: 254, endPoint x: 61, endPoint y: 254, distance: 18.9
click at [43, 254] on link "Remove" at bounding box center [38, 252] width 55 height 21
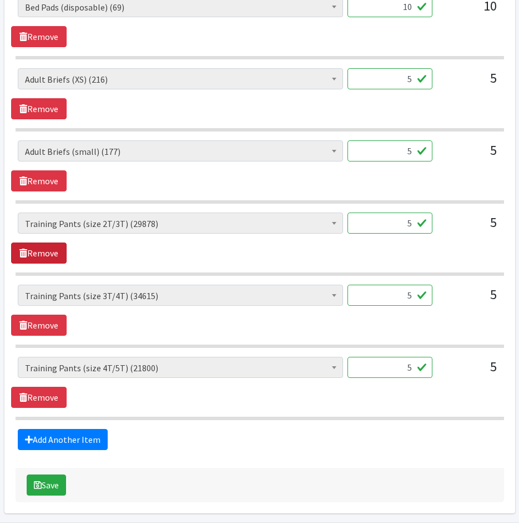
click at [52, 262] on link "Remove" at bounding box center [38, 252] width 55 height 21
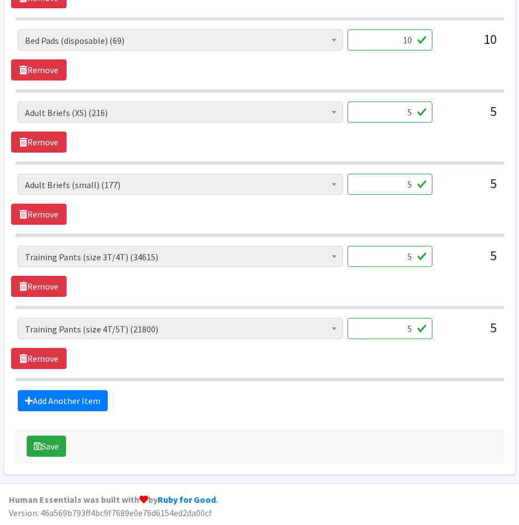
scroll to position [743, 0]
click at [51, 277] on link "Remove" at bounding box center [38, 286] width 55 height 21
click at [53, 355] on link "Remove" at bounding box center [38, 358] width 55 height 21
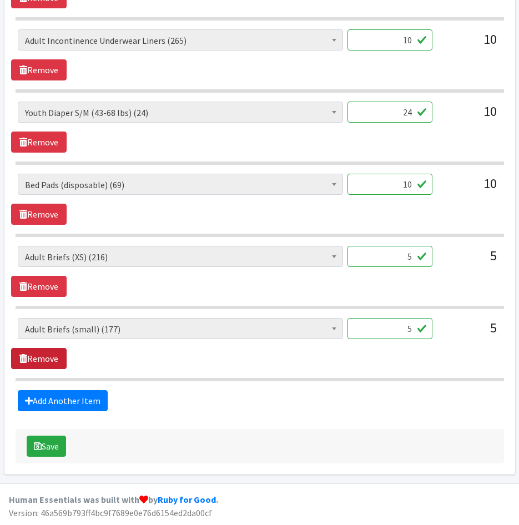
scroll to position [599, 0]
click at [37, 447] on icon "submit" at bounding box center [38, 446] width 8 height 9
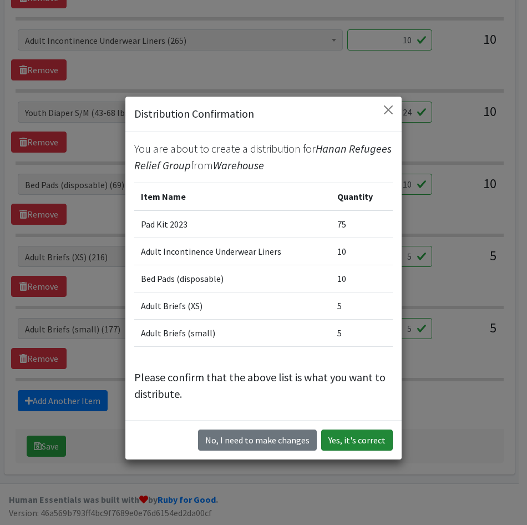
click at [339, 443] on button "Yes, it's correct" at bounding box center [357, 439] width 72 height 21
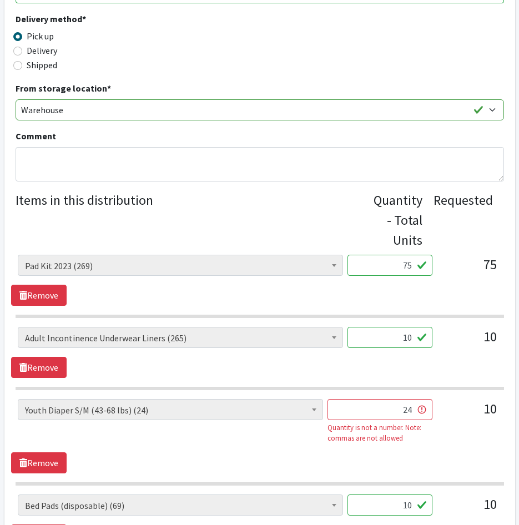
scroll to position [388, 0]
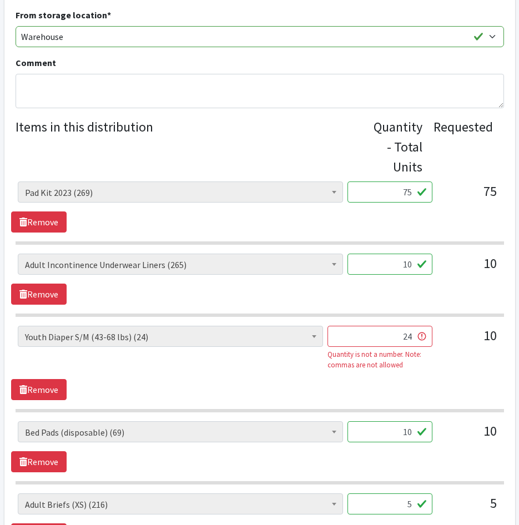
click at [383, 337] on input "24" at bounding box center [379, 336] width 105 height 21
drag, startPoint x: 387, startPoint y: 336, endPoint x: 460, endPoint y: 345, distance: 73.8
click at [457, 344] on div "AIO's (Newborn) (26) AIO's (Sized) (58) Adult Briefs (Medium) (0) Adult Briefs …" at bounding box center [259, 352] width 483 height 53
type input "24"
click at [454, 371] on div "10" at bounding box center [468, 352] width 55 height 53
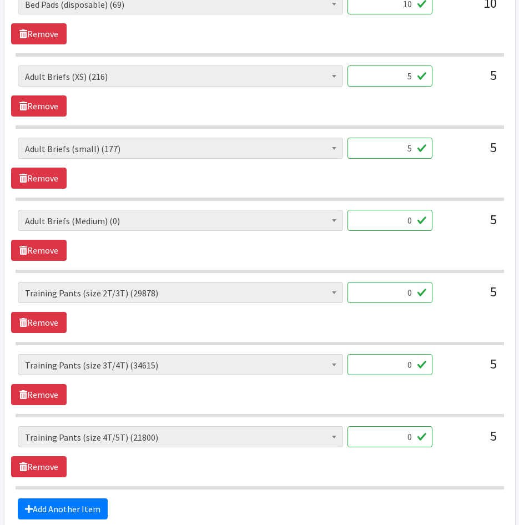
scroll to position [924, 0]
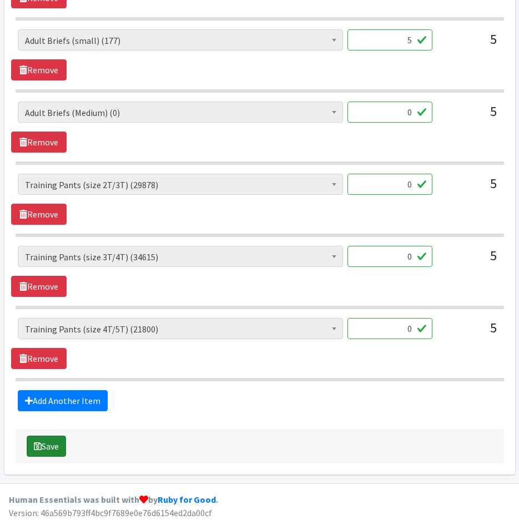
click at [53, 445] on button "Save" at bounding box center [46, 445] width 39 height 21
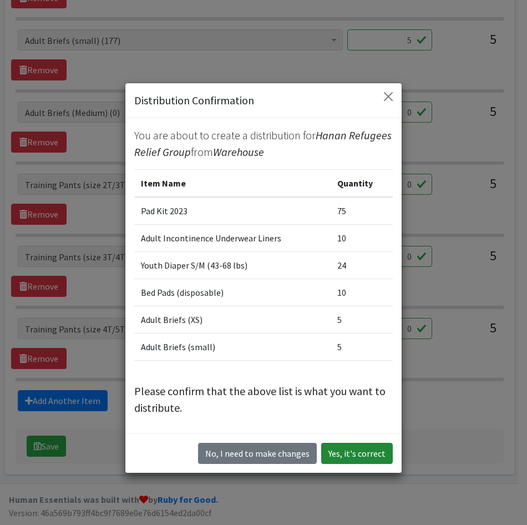
click at [339, 450] on button "Yes, it's correct" at bounding box center [357, 453] width 72 height 21
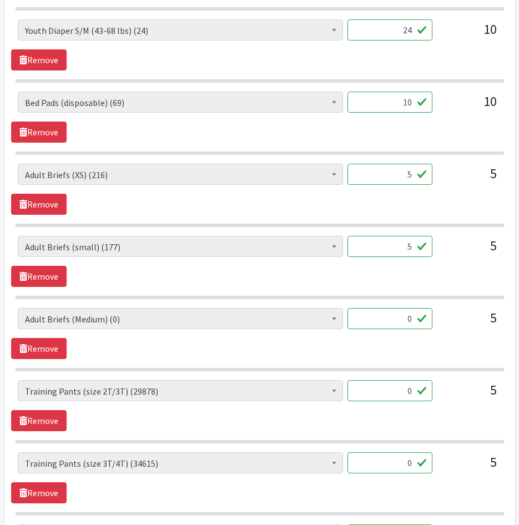
scroll to position [927, 0]
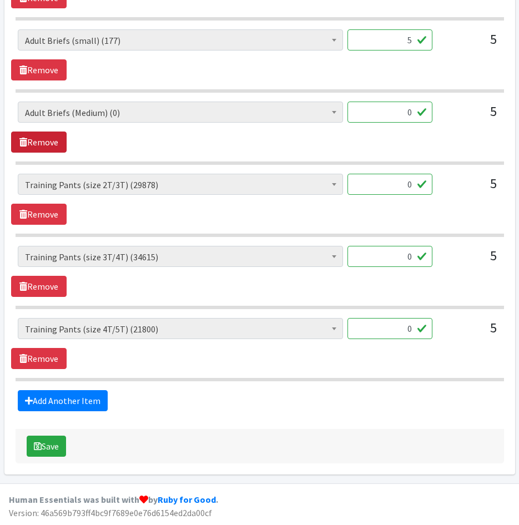
click at [48, 145] on link "Remove" at bounding box center [38, 141] width 55 height 21
click at [37, 225] on link "Remove" at bounding box center [38, 214] width 55 height 21
click at [38, 357] on link "Remove" at bounding box center [38, 358] width 55 height 21
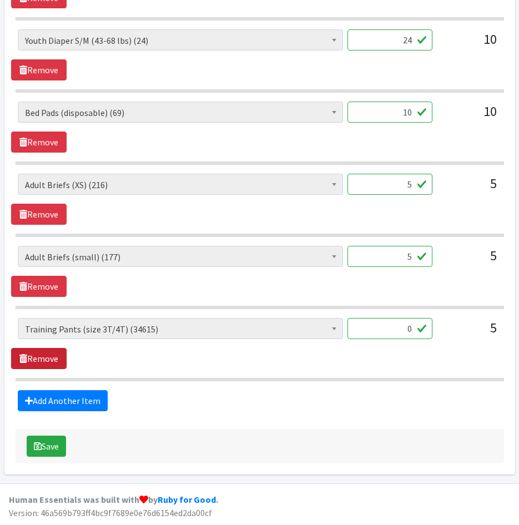
click at [38, 356] on link "Remove" at bounding box center [38, 358] width 55 height 21
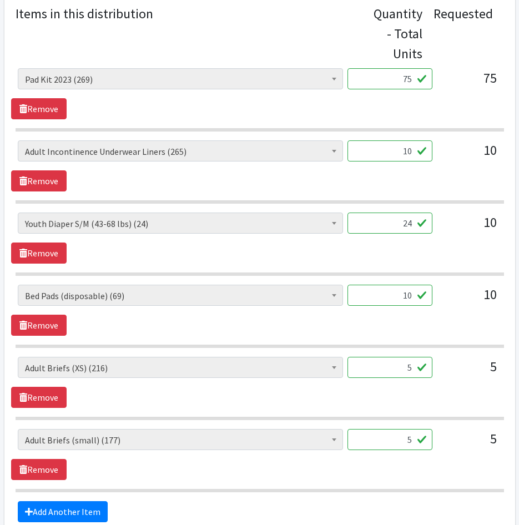
scroll to position [639, 0]
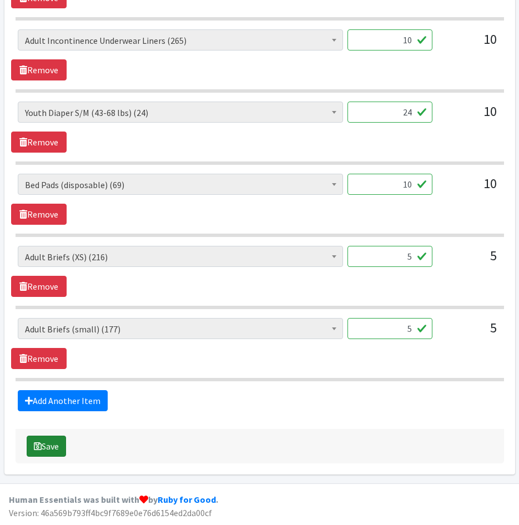
click at [54, 448] on button "Save" at bounding box center [46, 445] width 39 height 21
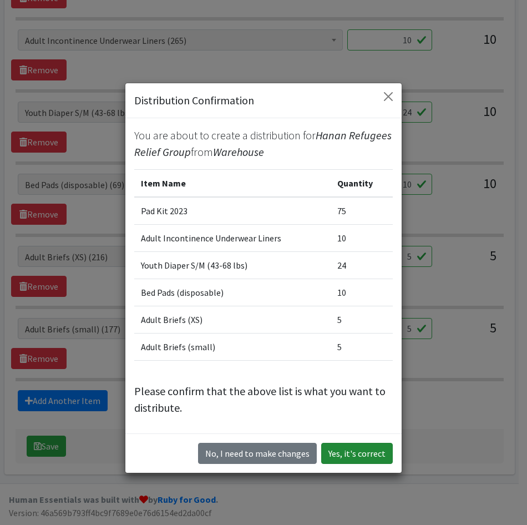
click at [361, 451] on button "Yes, it's correct" at bounding box center [357, 453] width 72 height 21
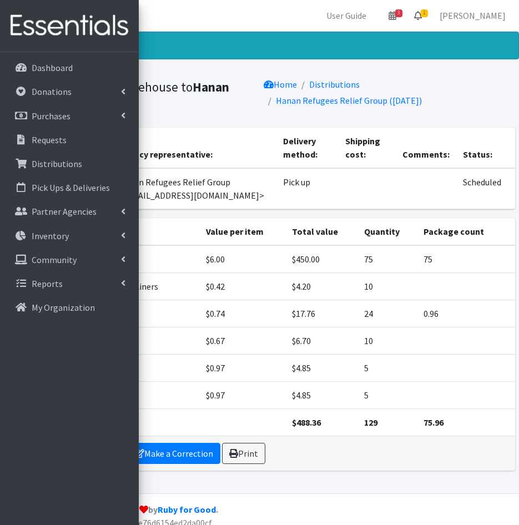
click at [422, 14] on icon at bounding box center [418, 15] width 8 height 9
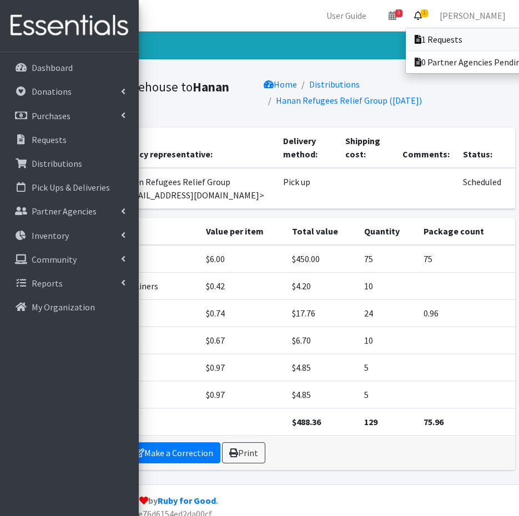
click at [454, 38] on link "1 Requests" at bounding box center [482, 39] width 154 height 22
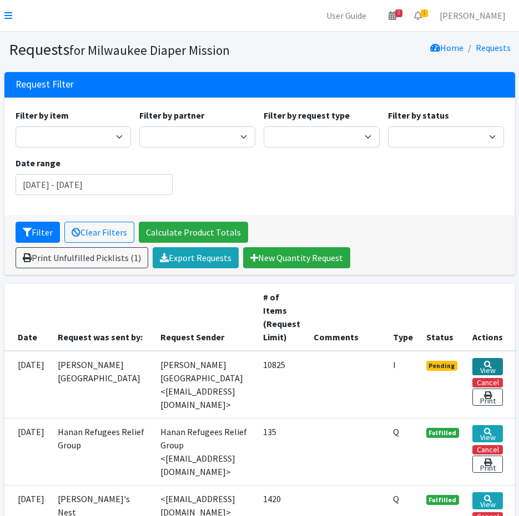
click at [500, 368] on link "View" at bounding box center [487, 366] width 31 height 17
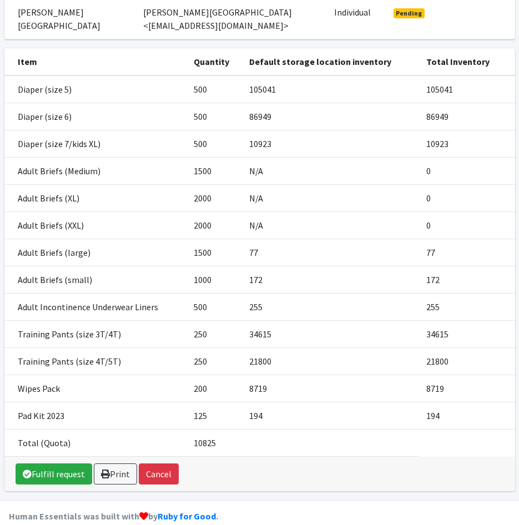
scroll to position [169, 0]
click at [60, 463] on link "Fulfill request" at bounding box center [54, 473] width 77 height 21
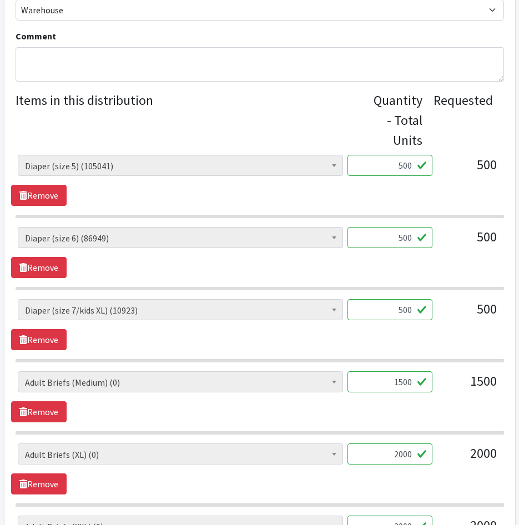
scroll to position [444, 0]
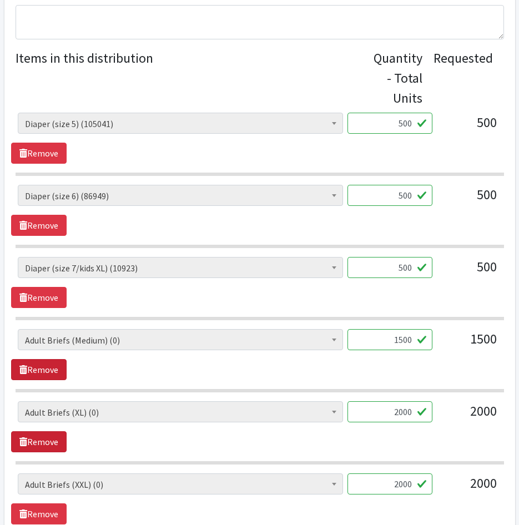
click at [55, 367] on link "Remove" at bounding box center [38, 369] width 55 height 21
click at [55, 368] on link "Remove" at bounding box center [38, 369] width 55 height 21
drag, startPoint x: 369, startPoint y: 346, endPoint x: 468, endPoint y: 347, distance: 98.2
click at [464, 349] on div "AIO's (Newborn) (26) AIO's (Sized) (58) Adult Briefs (Medium) (0) Adult Briefs …" at bounding box center [259, 344] width 483 height 30
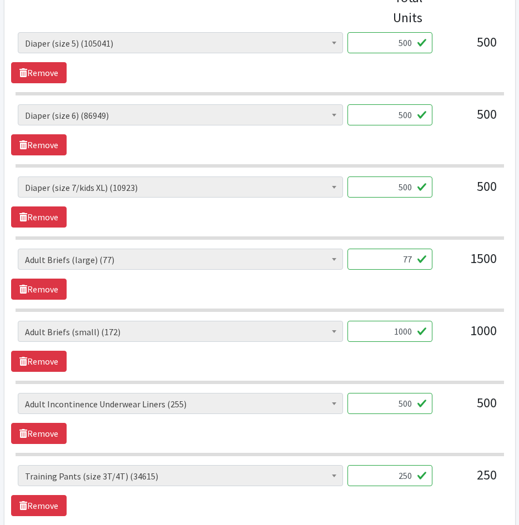
scroll to position [610, 0]
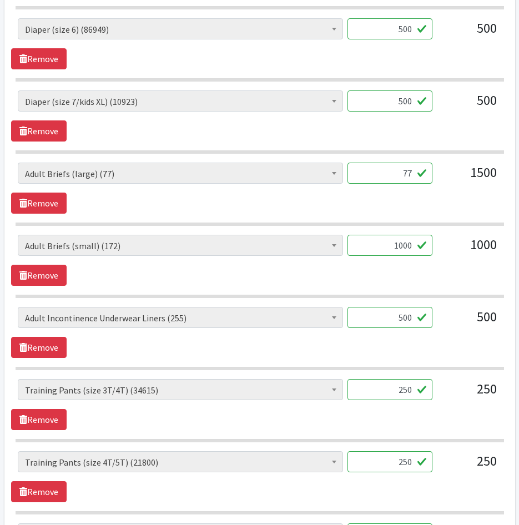
type input "77"
drag, startPoint x: 364, startPoint y: 248, endPoint x: 484, endPoint y: 250, distance: 119.8
click at [484, 250] on div "AIO's (Newborn) (26) AIO's (Sized) (58) Adult Briefs (Medium) (0) Adult Briefs …" at bounding box center [259, 250] width 483 height 30
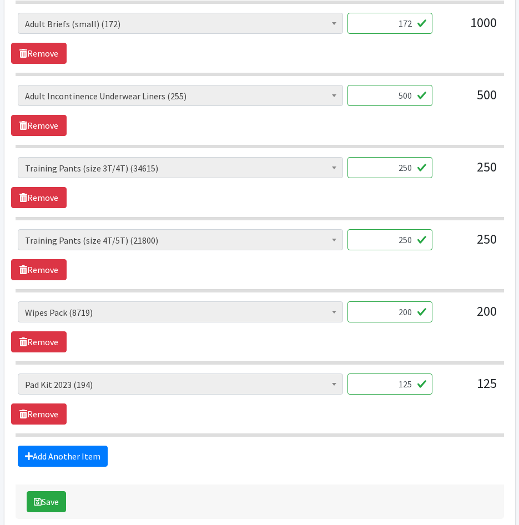
scroll to position [721, 0]
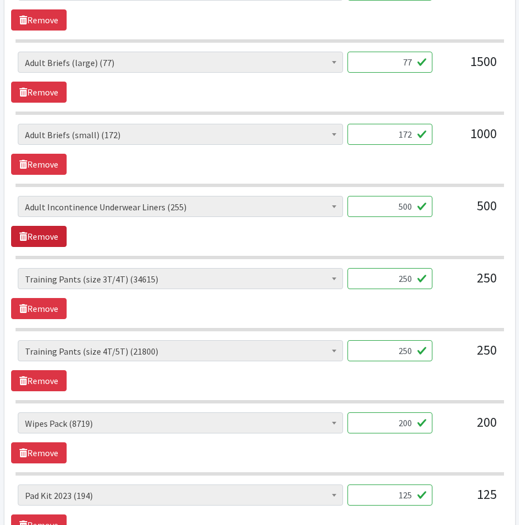
type input "172"
click at [53, 232] on link "Remove" at bounding box center [38, 236] width 55 height 21
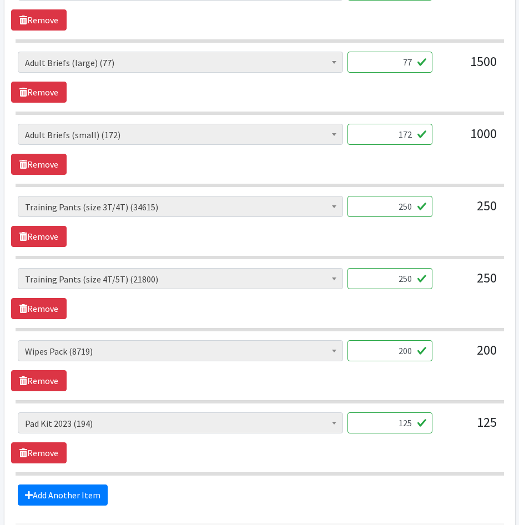
scroll to position [777, 0]
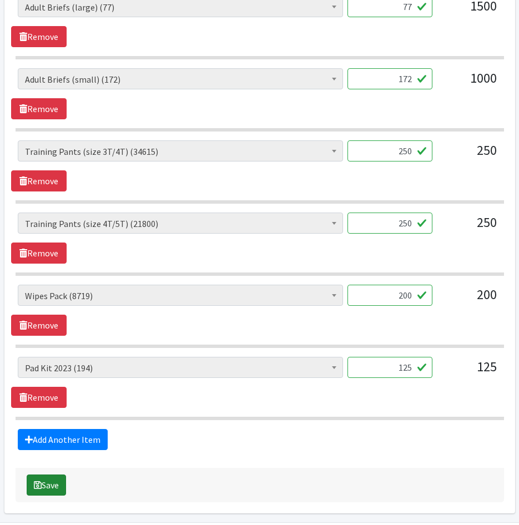
click at [63, 481] on button "Save" at bounding box center [46, 484] width 39 height 21
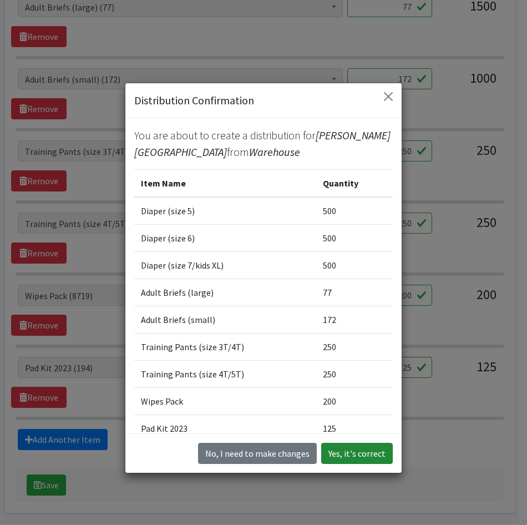
click at [343, 456] on button "Yes, it's correct" at bounding box center [357, 453] width 72 height 21
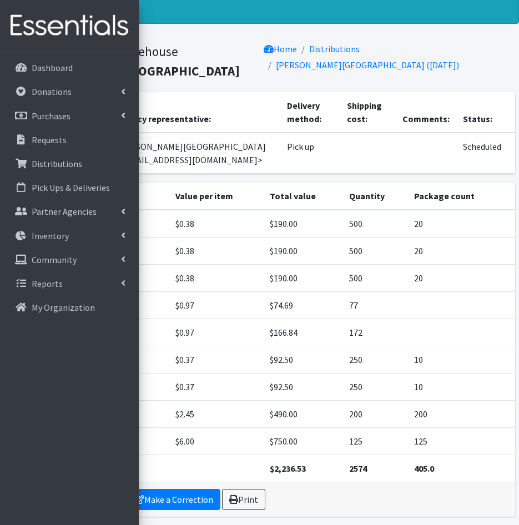
scroll to position [78, 0]
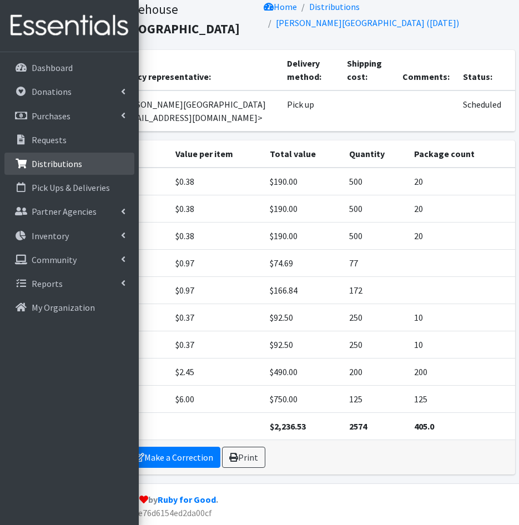
click at [90, 166] on link "Distributions" at bounding box center [69, 164] width 130 height 22
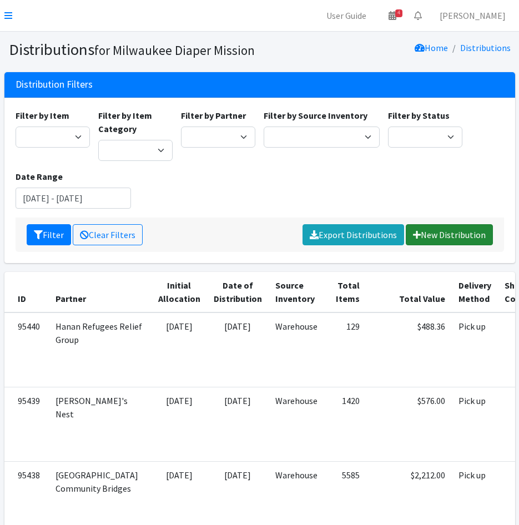
click at [453, 235] on link "New Distribution" at bounding box center [448, 234] width 87 height 21
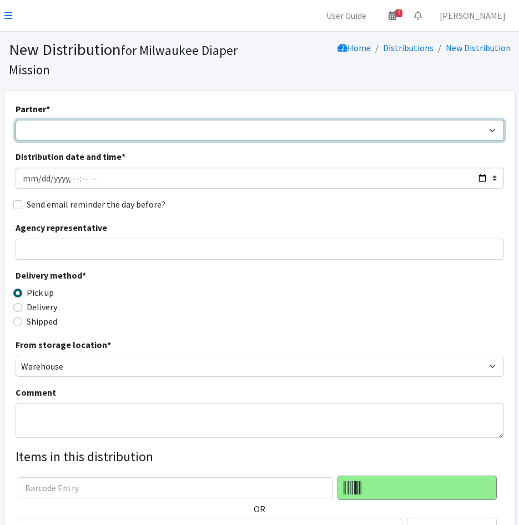
click at [99, 125] on select "Bay View Community Center BOMB Doulas Camp Reunite Cathedral Center, Inc Cross …" at bounding box center [260, 130] width 488 height 21
select select "1938"
click at [16, 120] on select "Bay View Community Center BOMB Doulas Camp Reunite Cathedral Center, Inc Cross …" at bounding box center [260, 130] width 488 height 21
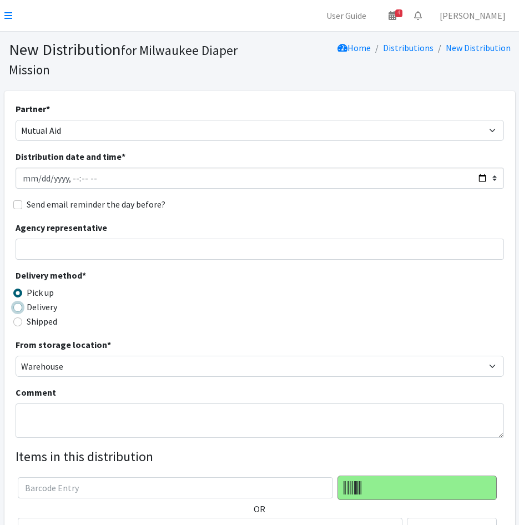
drag, startPoint x: 17, startPoint y: 308, endPoint x: 38, endPoint y: 298, distance: 23.3
click at [21, 307] on input "Delivery" at bounding box center [17, 307] width 9 height 9
radio input "true"
click at [104, 423] on textarea "Comment" at bounding box center [260, 420] width 488 height 34
click at [92, 418] on textarea "We Outside 8." at bounding box center [260, 420] width 488 height 34
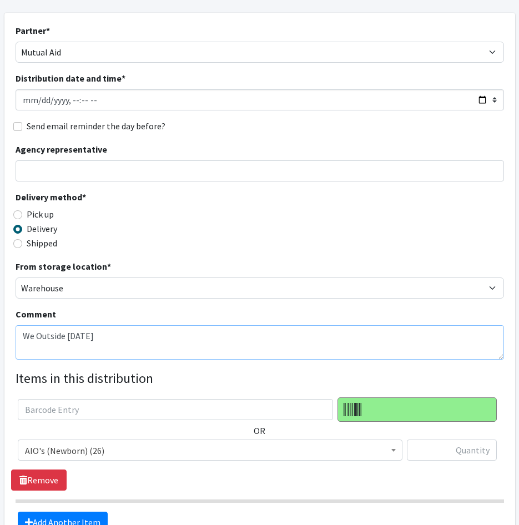
scroll to position [200, 0]
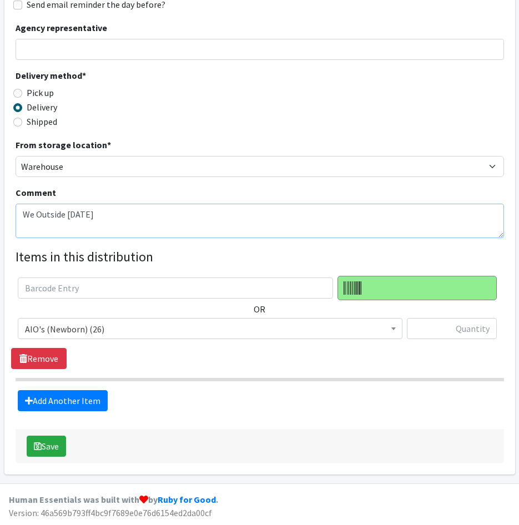
type textarea "We Outside 8/26/25"
drag, startPoint x: 70, startPoint y: 330, endPoint x: 72, endPoint y: 336, distance: 5.8
click at [70, 331] on span "AIO's (Newborn) (26)" at bounding box center [210, 329] width 370 height 16
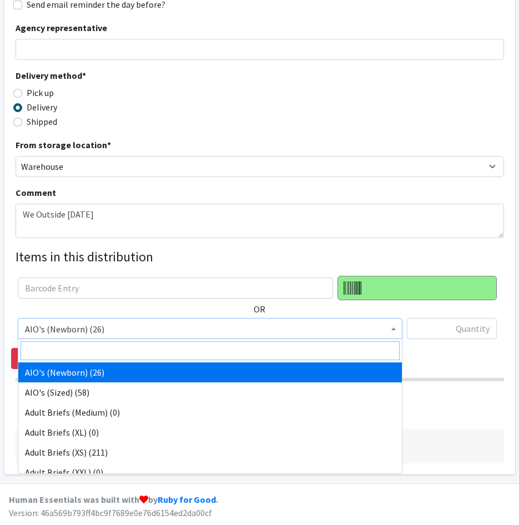
click at [77, 352] on input "search" at bounding box center [210, 350] width 379 height 19
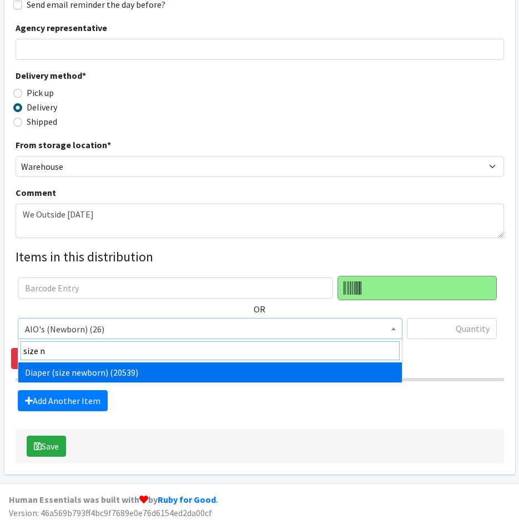
type input "size n"
select select "4633"
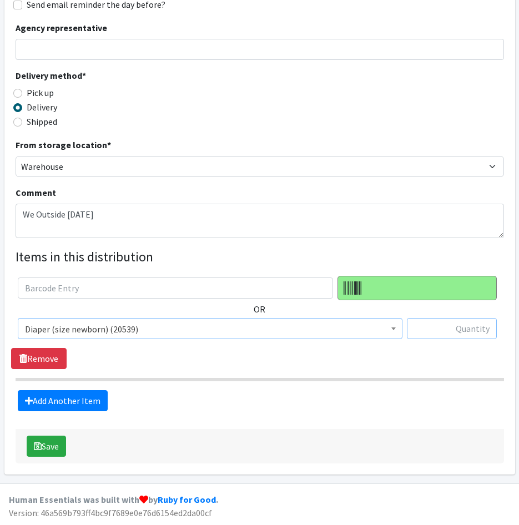
click at [468, 323] on input "text" at bounding box center [452, 328] width 90 height 21
type input "250"
click at [81, 402] on link "Add Another Item" at bounding box center [63, 400] width 90 height 21
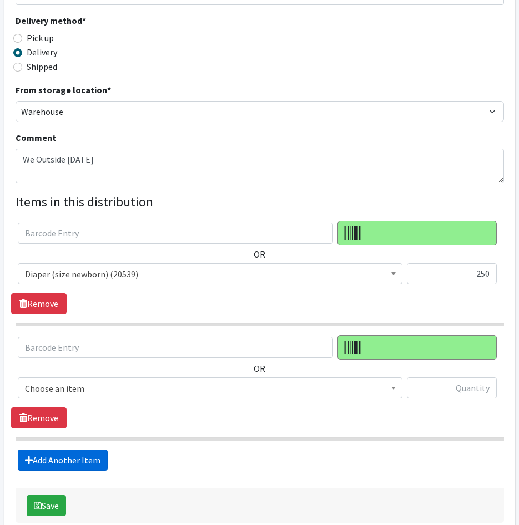
scroll to position [314, 0]
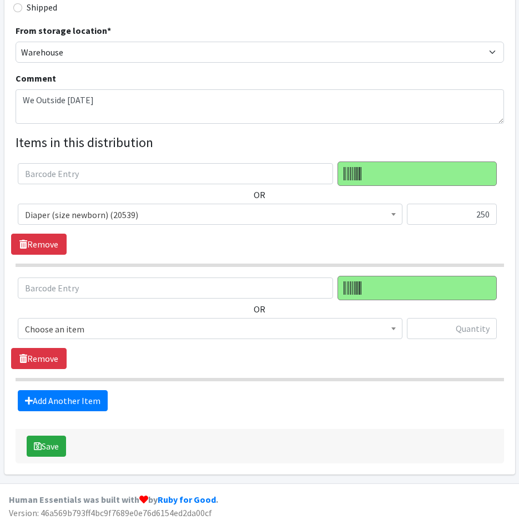
drag, startPoint x: 74, startPoint y: 323, endPoint x: 77, endPoint y: 332, distance: 8.8
click at [75, 327] on span "Choose an item" at bounding box center [210, 329] width 370 height 16
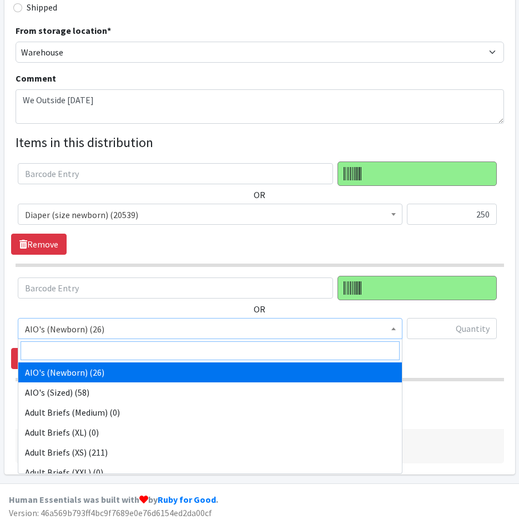
click at [84, 351] on input "search" at bounding box center [210, 350] width 379 height 19
click at [93, 352] on input "search" at bounding box center [210, 350] width 379 height 19
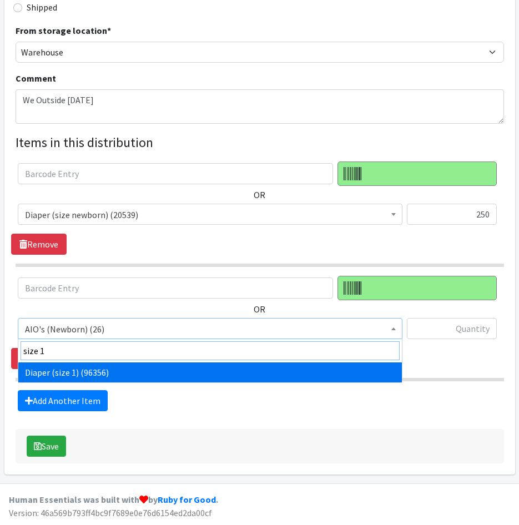
type input "size 1"
select select "4634"
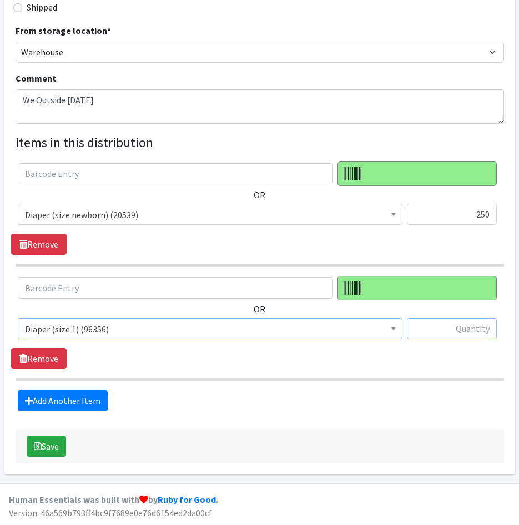
click at [423, 337] on input "text" at bounding box center [452, 328] width 90 height 21
type input "375"
click at [75, 402] on link "Add Another Item" at bounding box center [63, 400] width 90 height 21
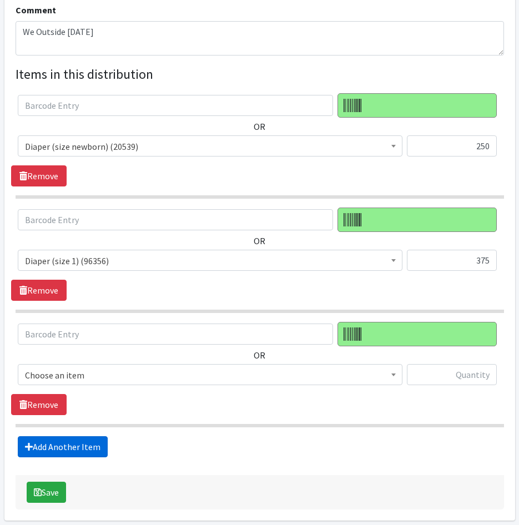
scroll to position [428, 0]
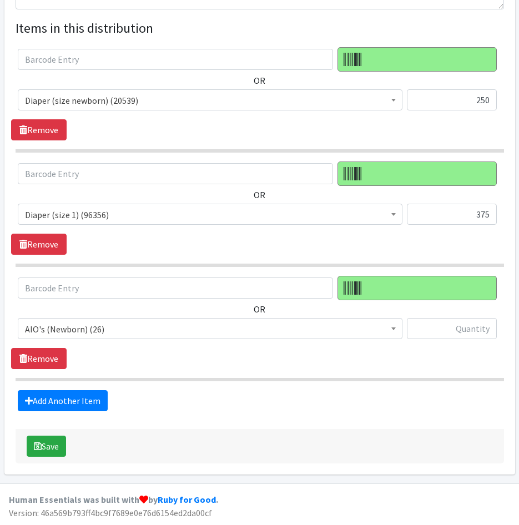
click at [72, 329] on span "AIO's (Newborn) (26)" at bounding box center [210, 329] width 370 height 16
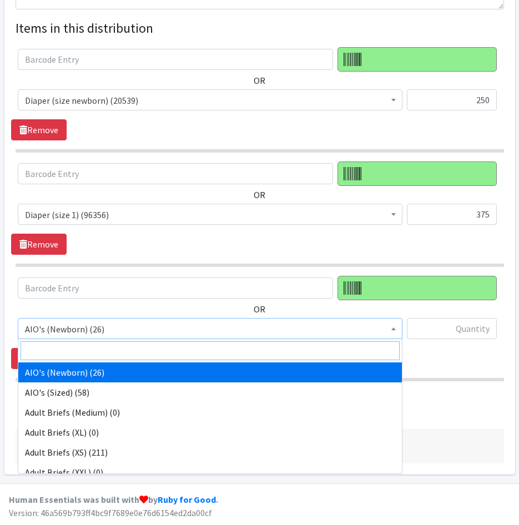
click at [75, 349] on input "search" at bounding box center [210, 350] width 379 height 19
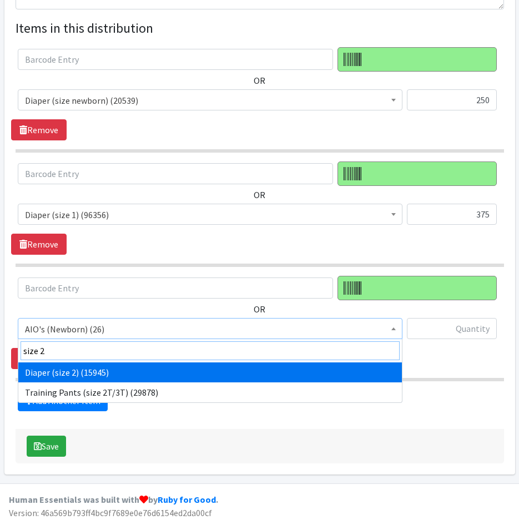
type input "size 2"
select select "4635"
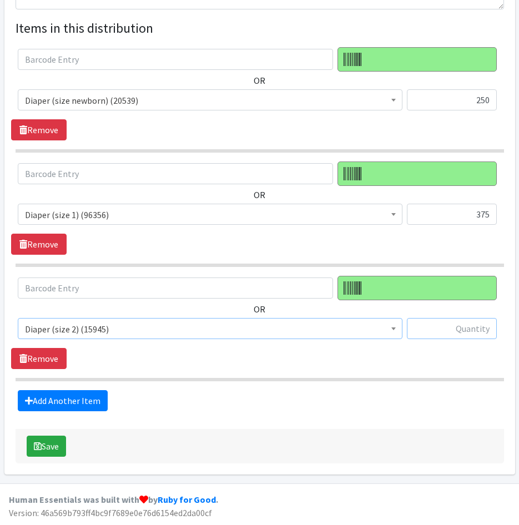
click at [455, 339] on input "text" at bounding box center [452, 328] width 90 height 21
type input "375"
click at [51, 405] on link "Add Another Item" at bounding box center [63, 400] width 90 height 21
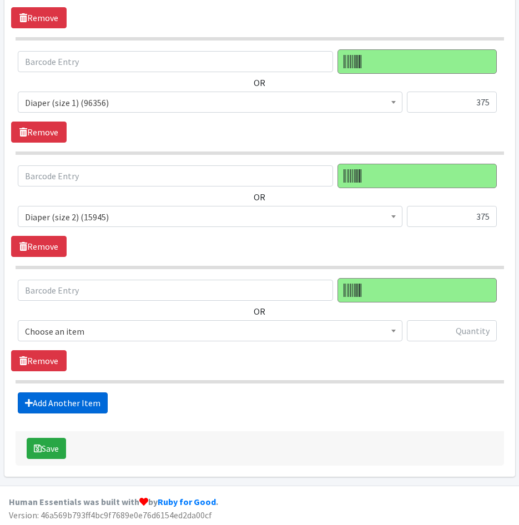
scroll to position [543, 0]
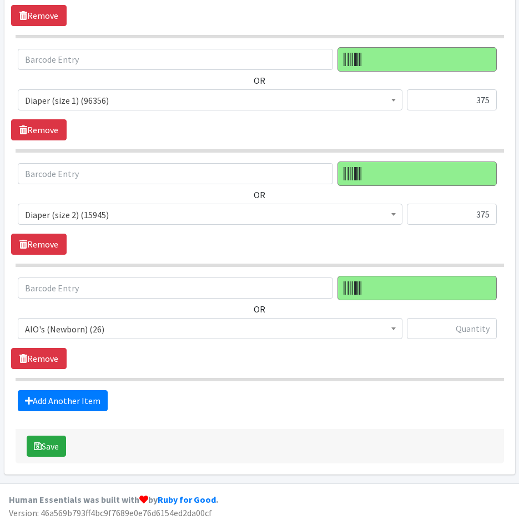
click at [83, 334] on span "AIO's (Newborn) (26)" at bounding box center [210, 329] width 370 height 16
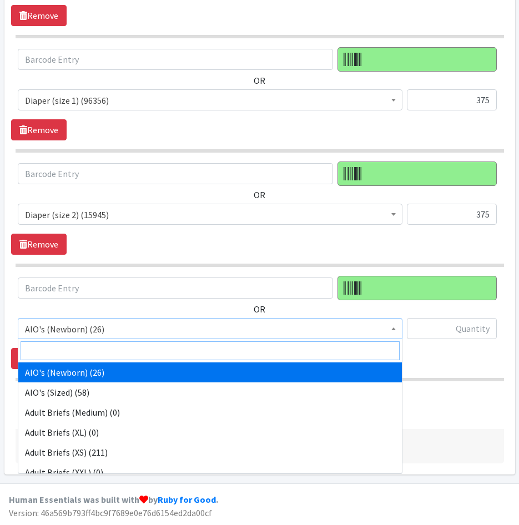
click at [85, 353] on input "search" at bounding box center [210, 350] width 379 height 19
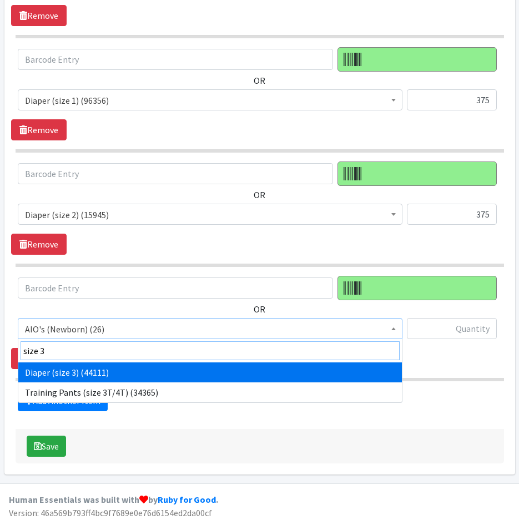
type input "size 3"
select select "4644"
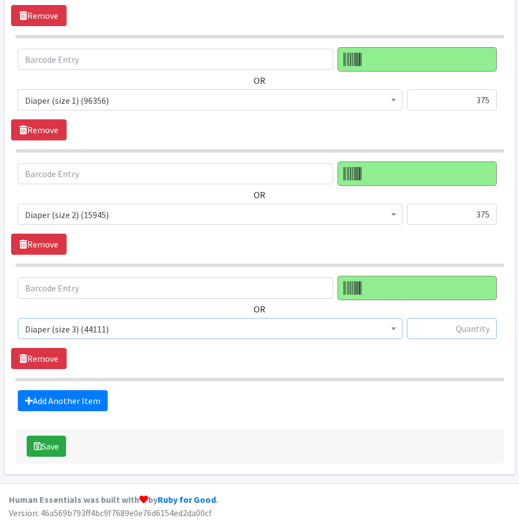
click at [455, 327] on input "text" at bounding box center [452, 328] width 90 height 21
type input "625"
click at [79, 399] on link "Add Another Item" at bounding box center [63, 400] width 90 height 21
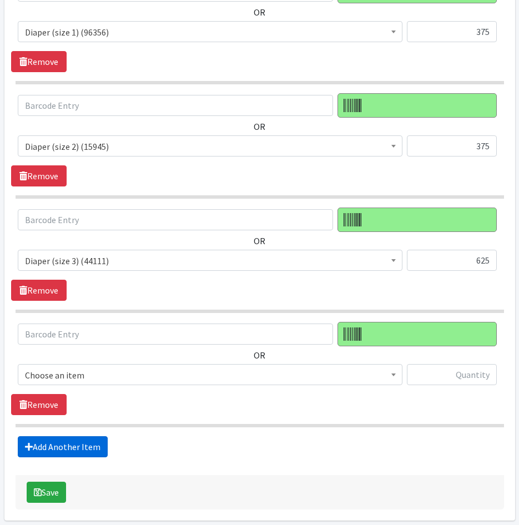
scroll to position [657, 0]
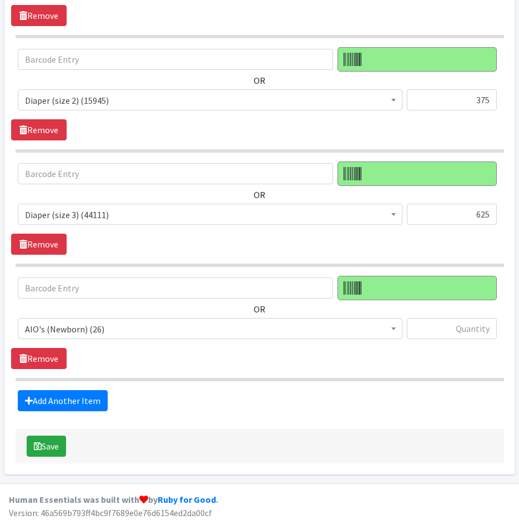
click at [145, 326] on span "AIO's (Newborn) (26)" at bounding box center [210, 329] width 370 height 16
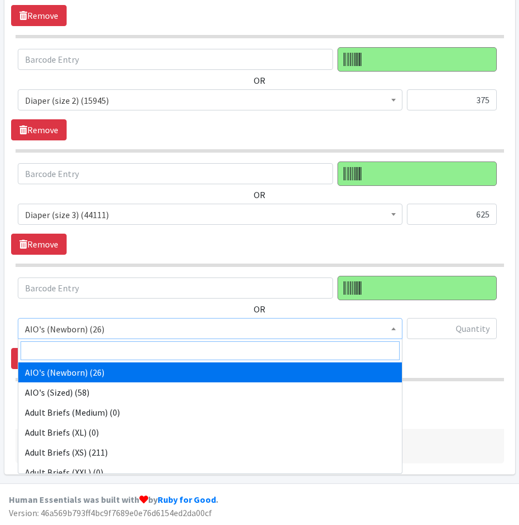
click at [150, 353] on input "search" at bounding box center [210, 350] width 379 height 19
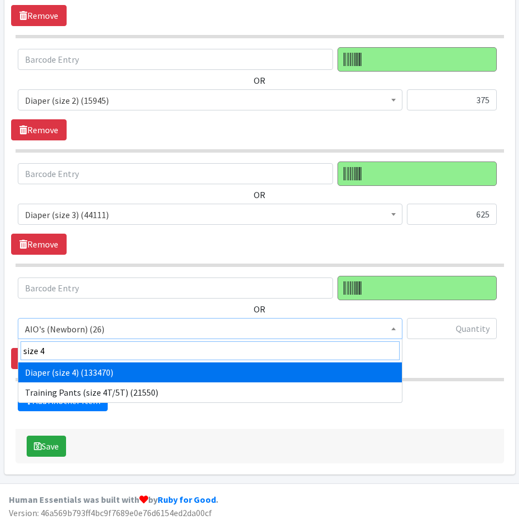
type input "size 4"
select select "4645"
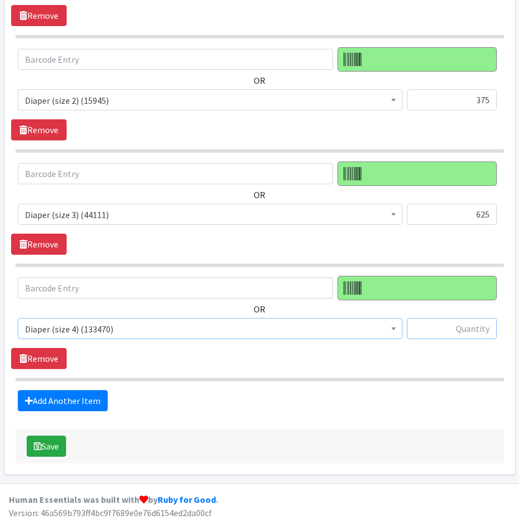
click at [465, 332] on input "text" at bounding box center [452, 328] width 90 height 21
drag, startPoint x: 457, startPoint y: 405, endPoint x: 469, endPoint y: 382, distance: 26.1
click at [457, 405] on div "Add Another Item" at bounding box center [259, 400] width 496 height 21
click at [461, 330] on input "text" at bounding box center [452, 328] width 90 height 21
type input "875"
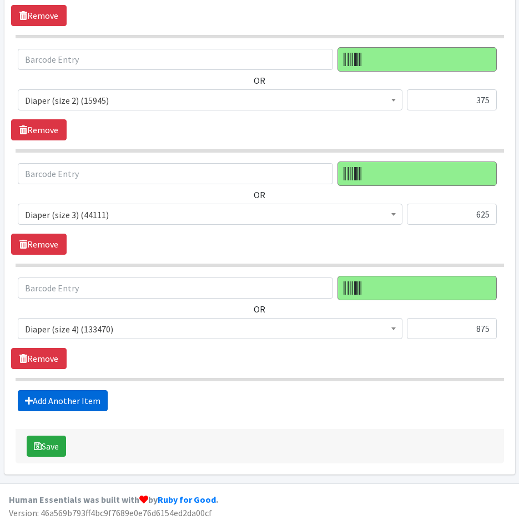
click at [58, 396] on link "Add Another Item" at bounding box center [63, 400] width 90 height 21
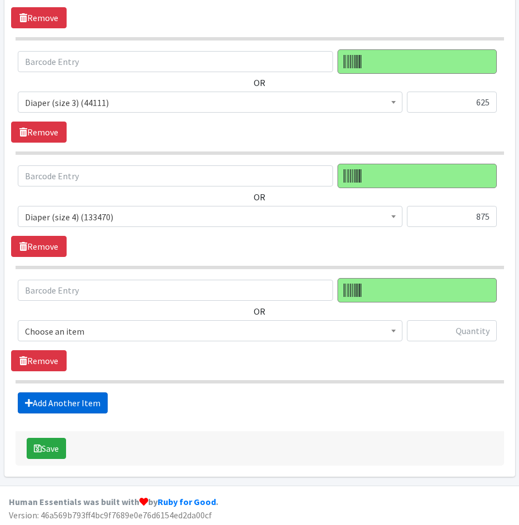
scroll to position [771, 0]
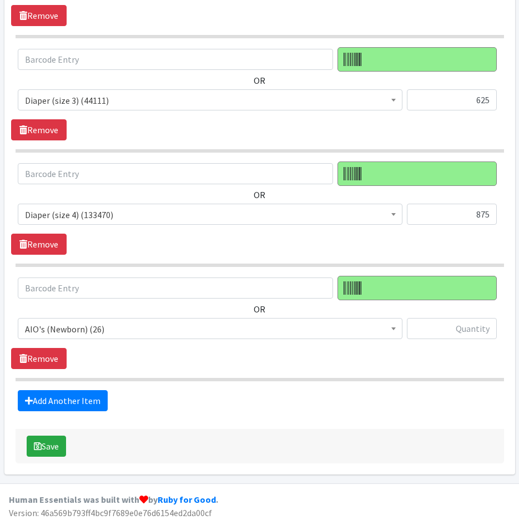
drag, startPoint x: 74, startPoint y: 325, endPoint x: 77, endPoint y: 338, distance: 13.5
click at [74, 331] on span "AIO's (Newborn) (26)" at bounding box center [210, 329] width 370 height 16
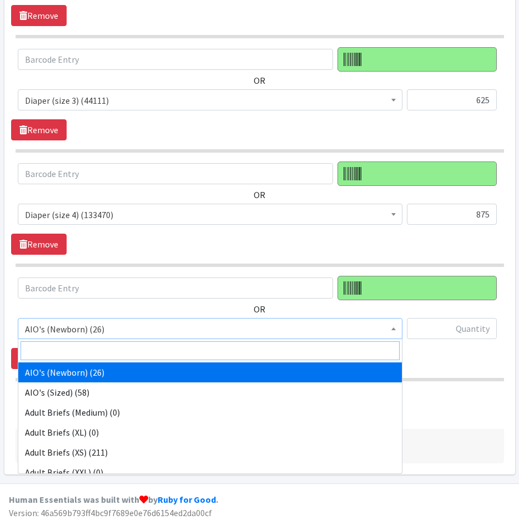
click at [85, 354] on input "search" at bounding box center [210, 350] width 379 height 19
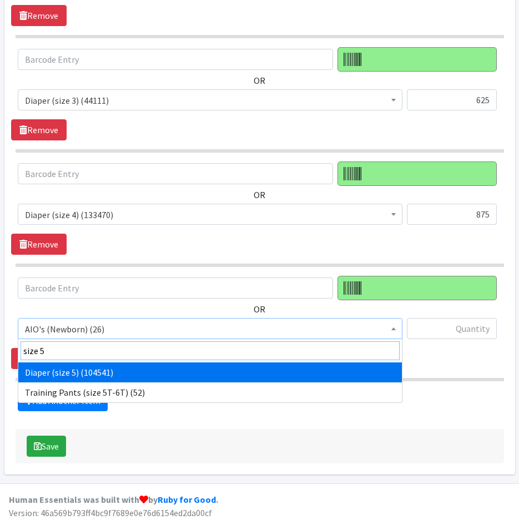
type input "size 5"
select select "4646"
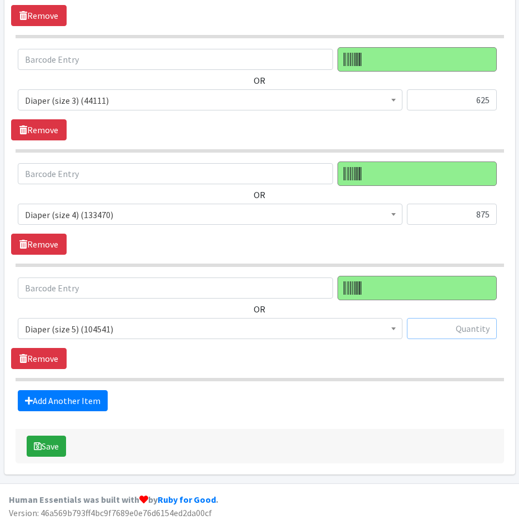
click at [468, 331] on input "text" at bounding box center [452, 328] width 90 height 21
type input "1000"
click at [54, 398] on link "Add Another Item" at bounding box center [63, 400] width 90 height 21
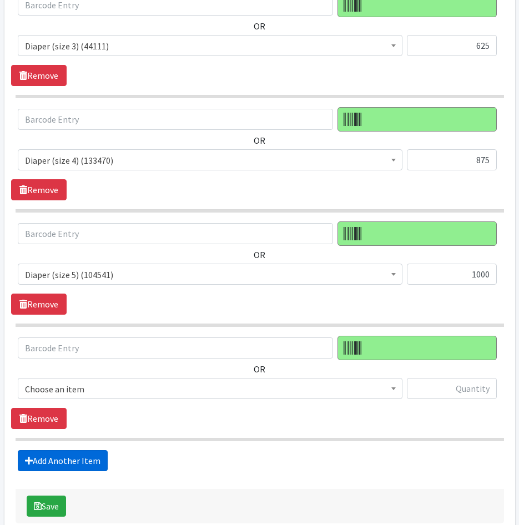
scroll to position [885, 0]
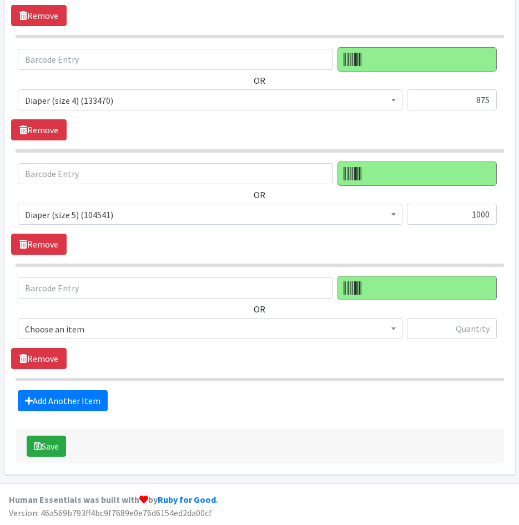
click at [72, 327] on span "Choose an item" at bounding box center [210, 329] width 370 height 16
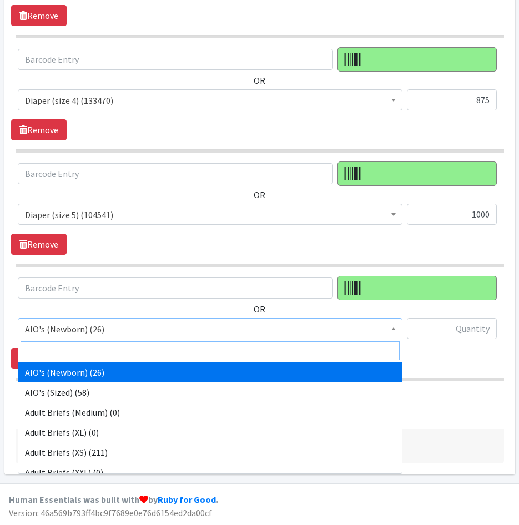
click at [76, 341] on input "search" at bounding box center [210, 350] width 379 height 19
click at [79, 347] on input "search" at bounding box center [210, 350] width 379 height 19
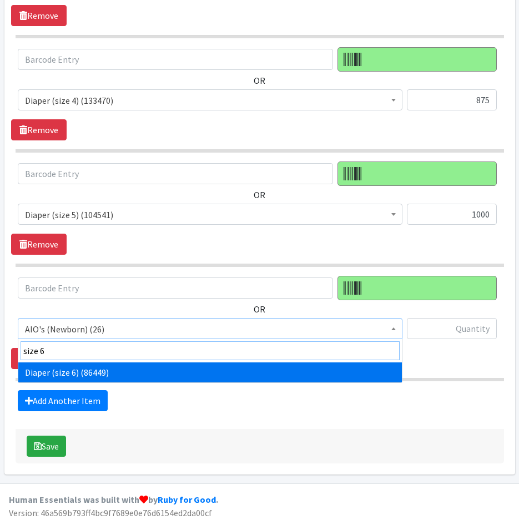
type input "size 6"
select select "4649"
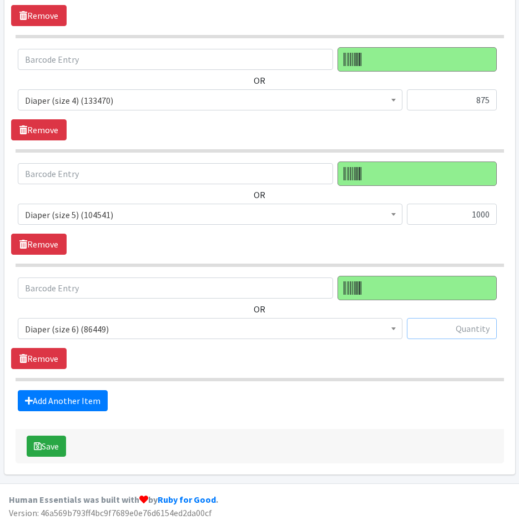
click at [463, 335] on input "text" at bounding box center [452, 328] width 90 height 21
type input "1125"
click at [49, 447] on button "Save" at bounding box center [46, 445] width 39 height 21
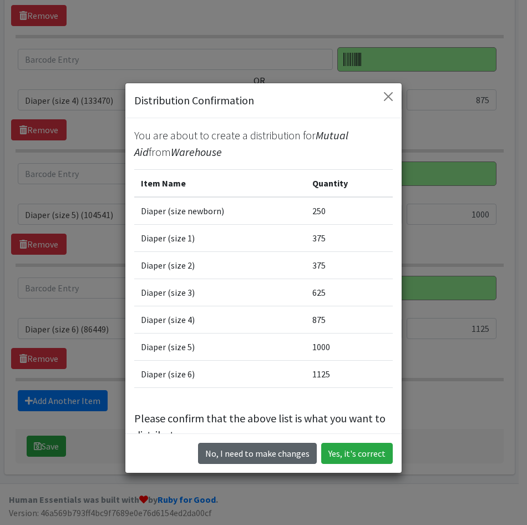
click at [271, 457] on button "No, I need to make changes" at bounding box center [257, 453] width 119 height 21
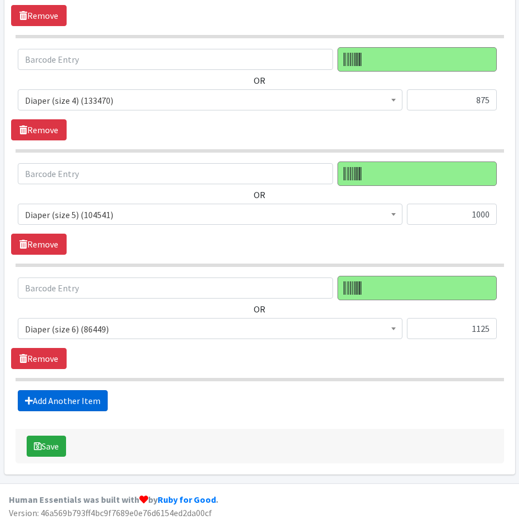
click at [39, 394] on link "Add Another Item" at bounding box center [63, 400] width 90 height 21
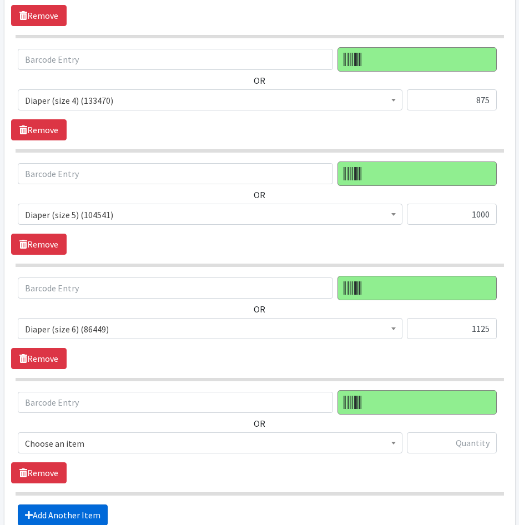
scroll to position [1000, 0]
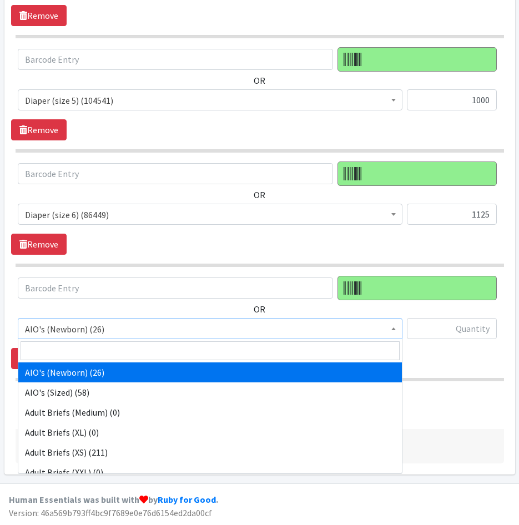
click at [101, 336] on span "AIO's (Newborn) (26)" at bounding box center [210, 329] width 370 height 16
click at [104, 349] on input "search" at bounding box center [210, 350] width 379 height 19
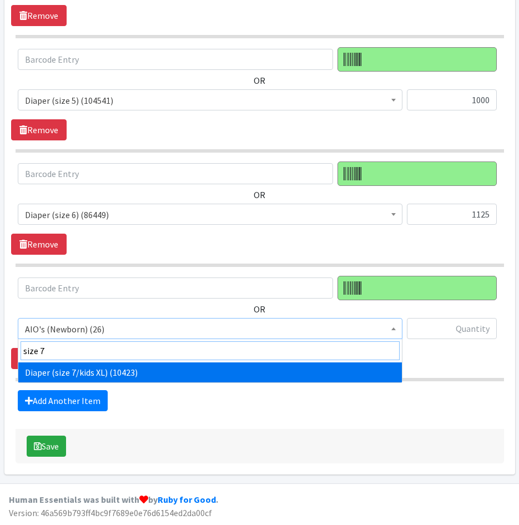
type input "size 7"
drag, startPoint x: 108, startPoint y: 373, endPoint x: 207, endPoint y: 369, distance: 98.8
select select "5868"
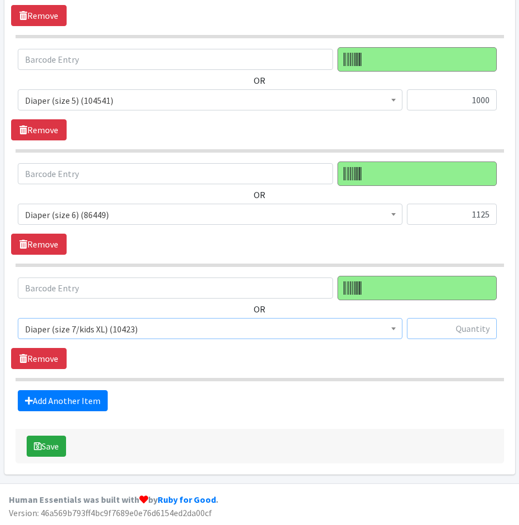
drag, startPoint x: 452, startPoint y: 332, endPoint x: 460, endPoint y: 341, distance: 12.6
click at [451, 332] on input "text" at bounding box center [452, 328] width 90 height 21
drag, startPoint x: 479, startPoint y: 327, endPoint x: 505, endPoint y: 332, distance: 26.4
click at [505, 332] on div "OR AIO's (Newborn) (26) AIO's (Sized) (58) Adult Briefs (Medium) (0) Adult Brie…" at bounding box center [259, 312] width 496 height 72
drag, startPoint x: 465, startPoint y: 329, endPoint x: 509, endPoint y: 333, distance: 44.0
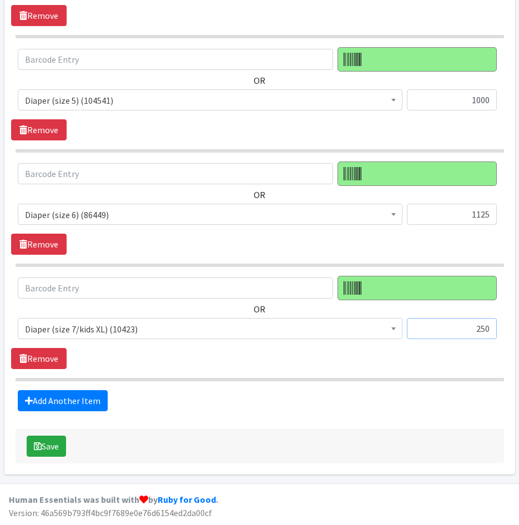
type input "500"
click at [56, 395] on link "Add Another Item" at bounding box center [63, 400] width 90 height 21
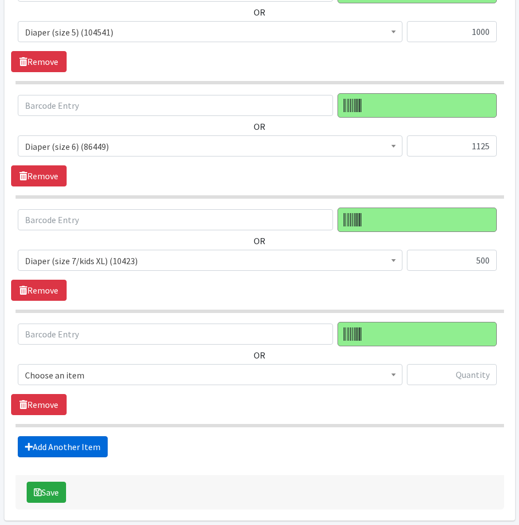
scroll to position [1114, 0]
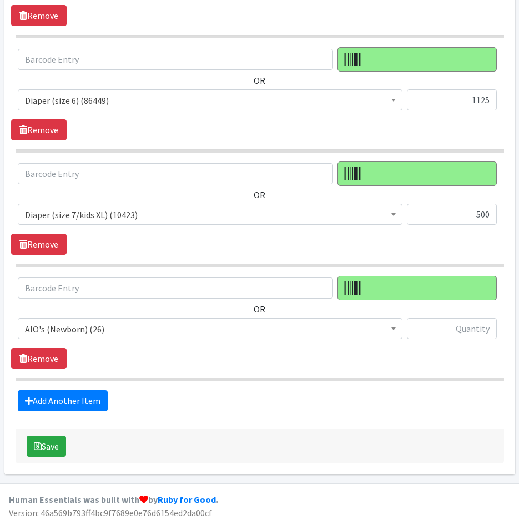
click at [245, 328] on span "AIO's (Newborn) (26)" at bounding box center [210, 329] width 370 height 16
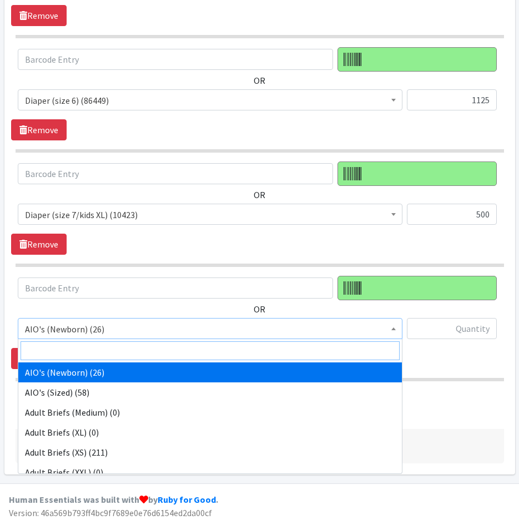
click at [249, 351] on input "search" at bounding box center [210, 350] width 379 height 19
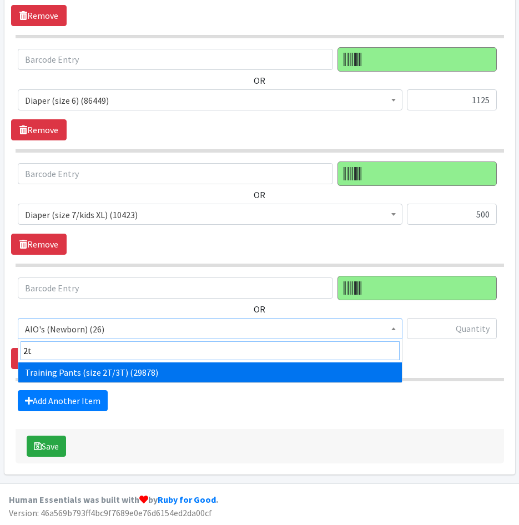
type input "2t"
drag, startPoint x: 245, startPoint y: 367, endPoint x: 430, endPoint y: 359, distance: 185.4
select select "5865"
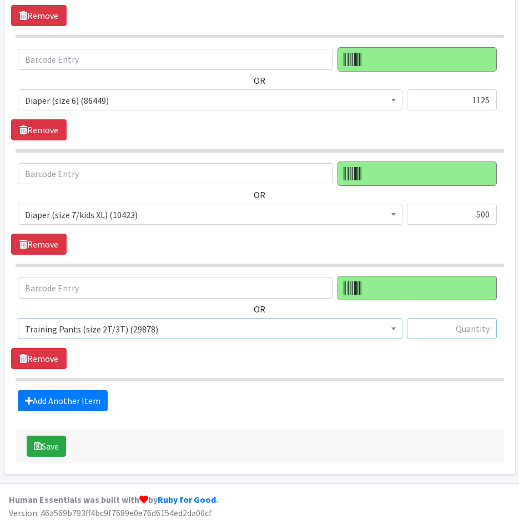
click at [465, 326] on input "text" at bounding box center [452, 328] width 90 height 21
type input "500"
click at [92, 395] on link "Add Another Item" at bounding box center [63, 400] width 90 height 21
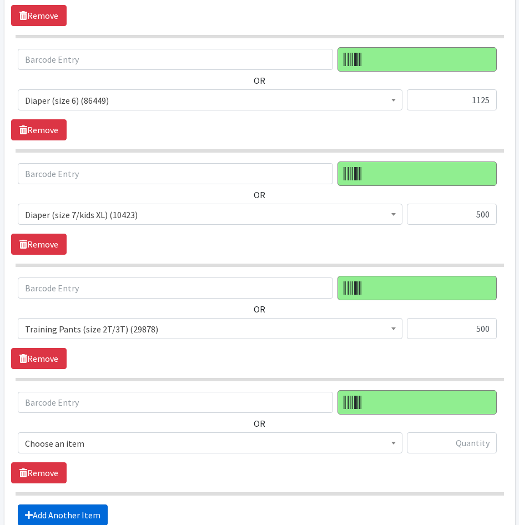
scroll to position [1228, 0]
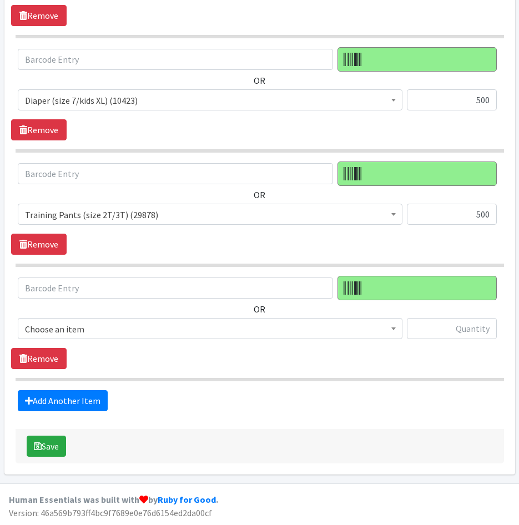
click at [124, 333] on span "Choose an item" at bounding box center [210, 329] width 370 height 16
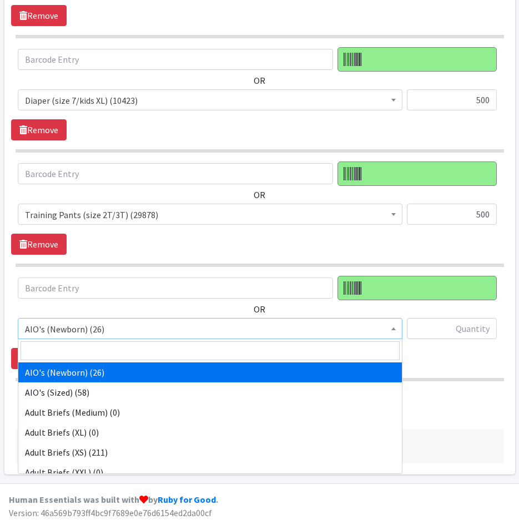
click at [129, 352] on input "search" at bounding box center [210, 350] width 379 height 19
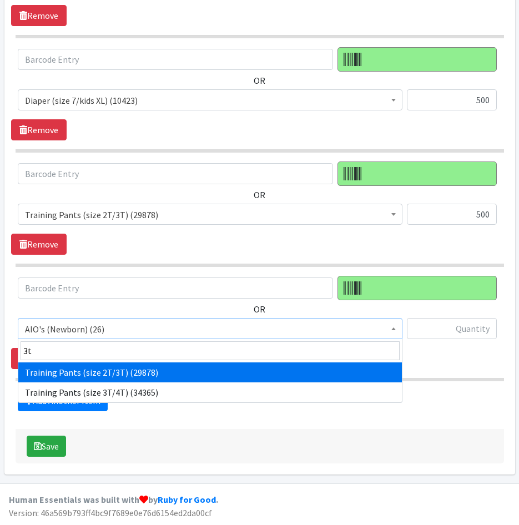
type input "3t"
select select "5865"
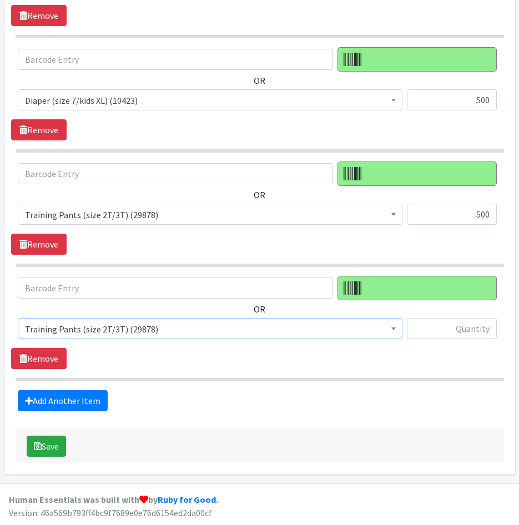
click at [149, 328] on span "Training Pants (size 2T/3T) (29878)" at bounding box center [210, 329] width 370 height 16
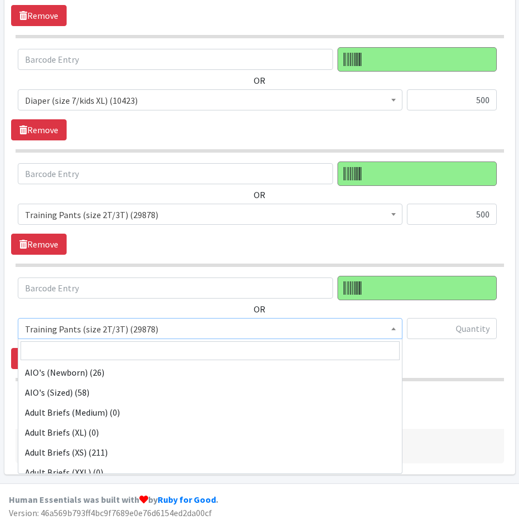
scroll to position [1238, 0]
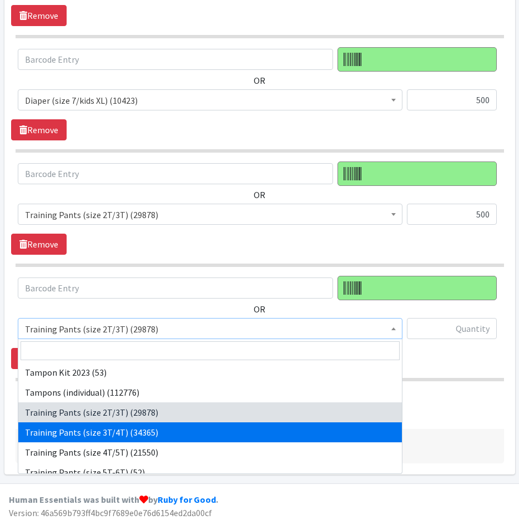
select select "5866"
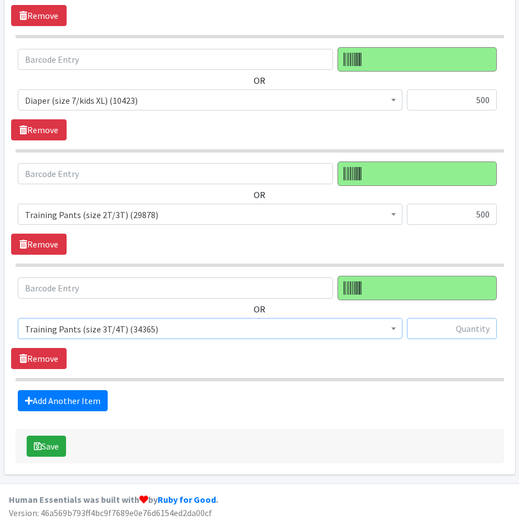
click at [448, 326] on input "text" at bounding box center [452, 328] width 90 height 21
type input "500"
click at [65, 402] on link "Add Another Item" at bounding box center [63, 400] width 90 height 21
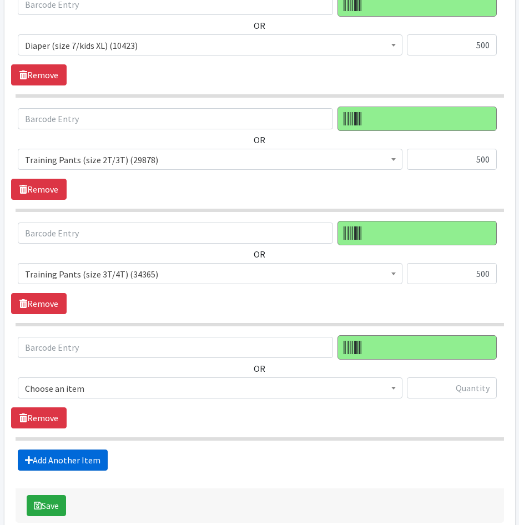
scroll to position [1342, 0]
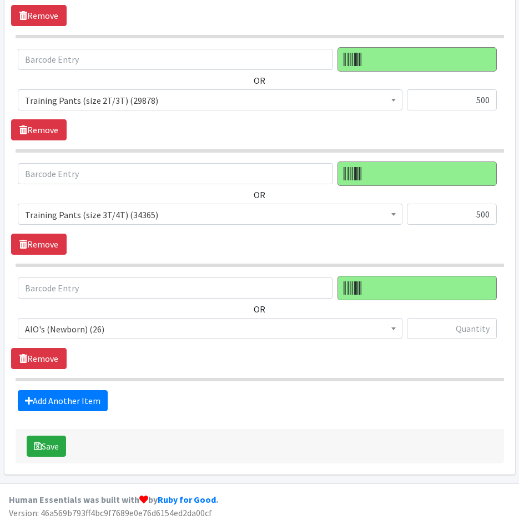
click at [114, 325] on span "AIO's (Newborn) (26)" at bounding box center [210, 329] width 370 height 16
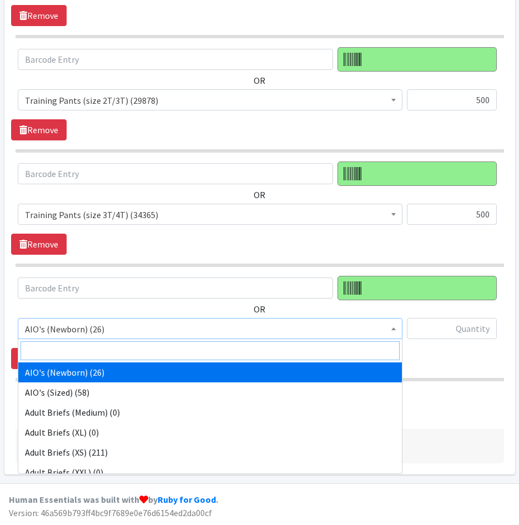
click at [119, 357] on input "search" at bounding box center [210, 350] width 379 height 19
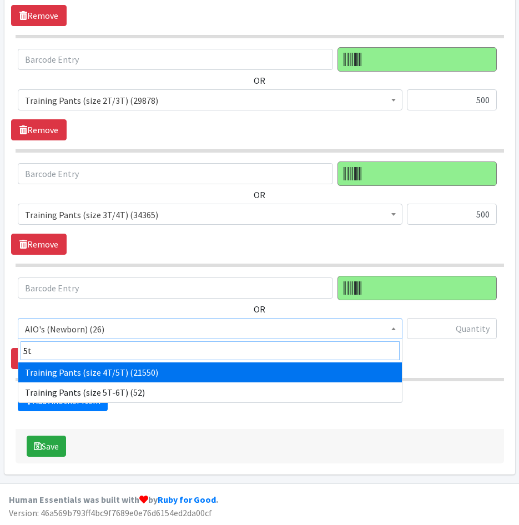
type input "5t"
select select "5867"
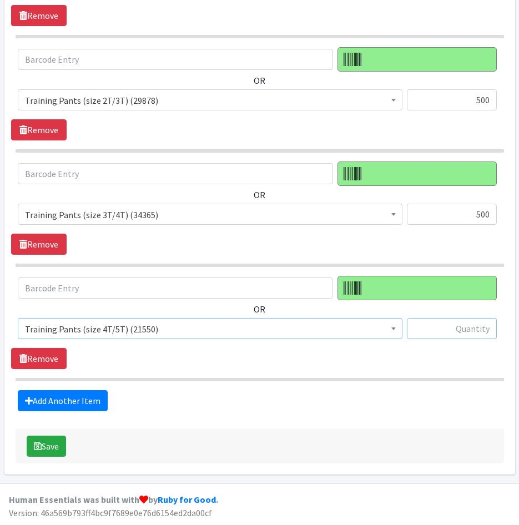
click at [441, 331] on input "text" at bounding box center [452, 328] width 90 height 21
type input "500"
click at [51, 407] on link "Add Another Item" at bounding box center [63, 400] width 90 height 21
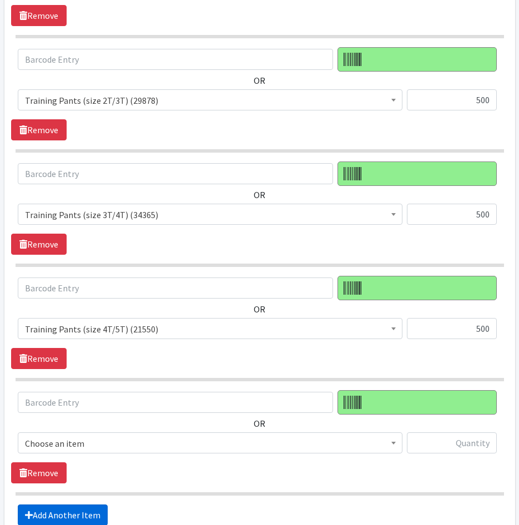
scroll to position [1457, 0]
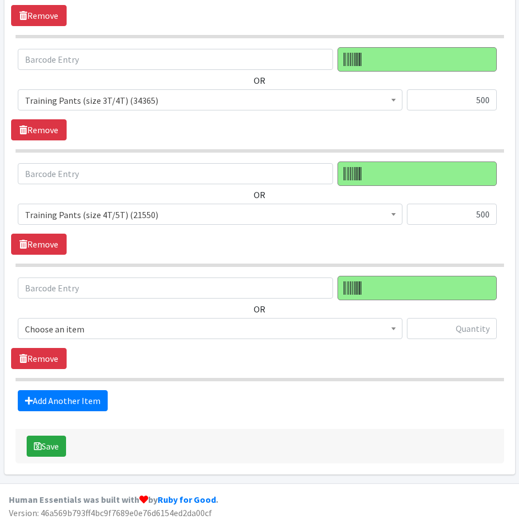
click at [70, 323] on span "Choose an item" at bounding box center [210, 329] width 370 height 16
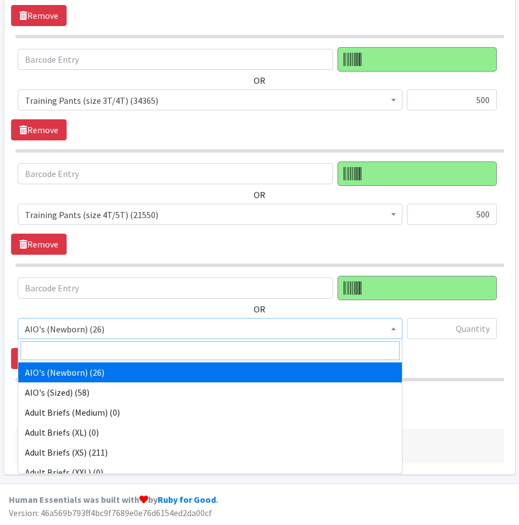
click at [81, 352] on input "search" at bounding box center [210, 350] width 379 height 19
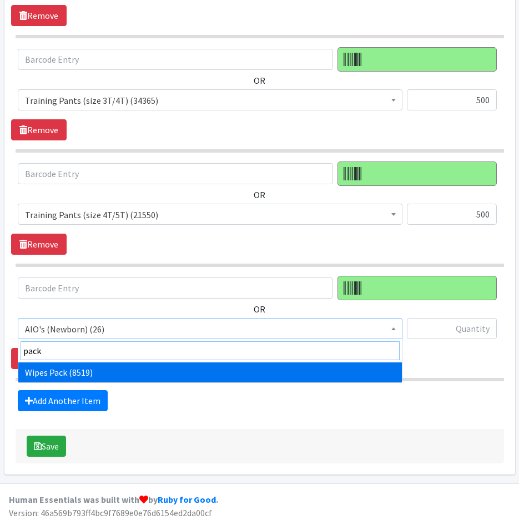
type input "pack"
select select "4665"
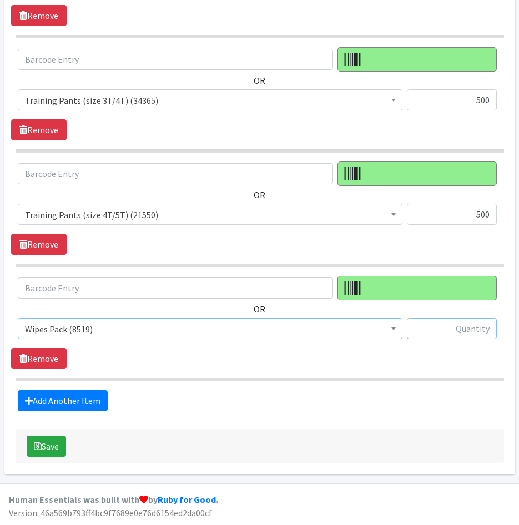
click at [432, 338] on input "text" at bounding box center [452, 328] width 90 height 21
type input "200"
click at [57, 443] on button "Save" at bounding box center [46, 445] width 39 height 21
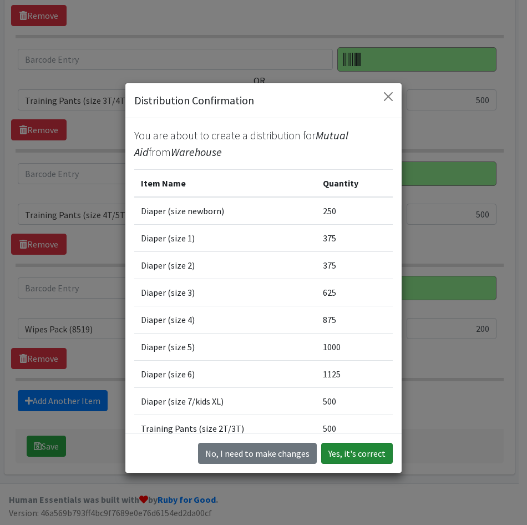
click at [344, 447] on button "Yes, it's correct" at bounding box center [357, 453] width 72 height 21
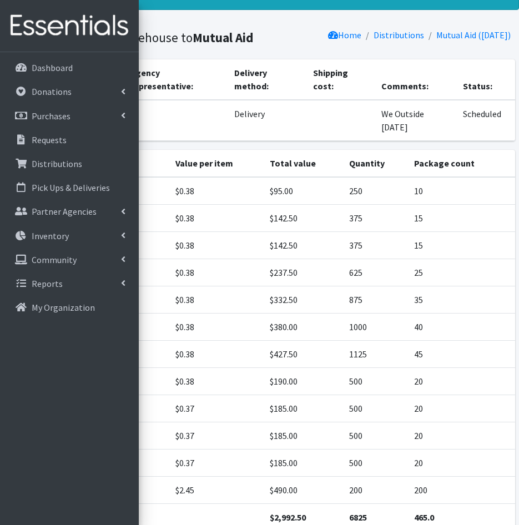
scroll to position [140, 0]
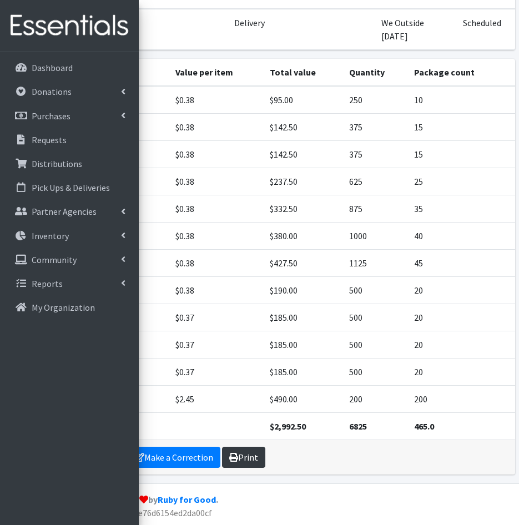
click at [249, 459] on link "Print" at bounding box center [243, 457] width 43 height 21
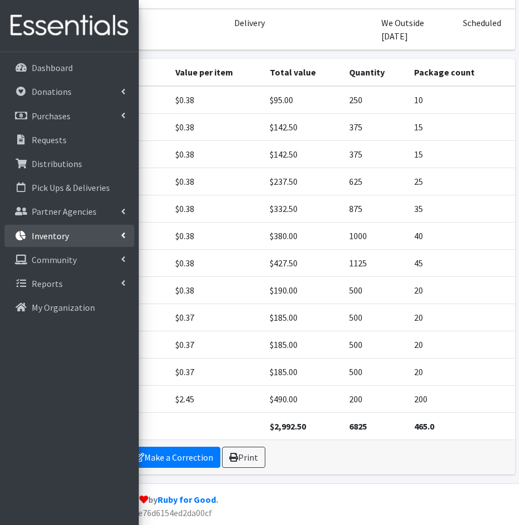
click at [68, 242] on link "Inventory" at bounding box center [69, 236] width 130 height 22
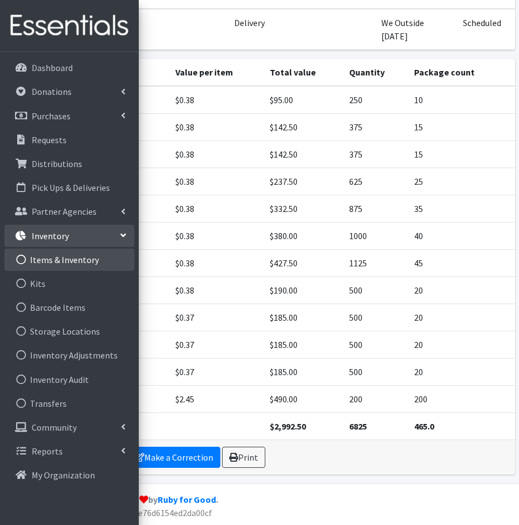
click at [65, 263] on link "Items & Inventory" at bounding box center [69, 260] width 130 height 22
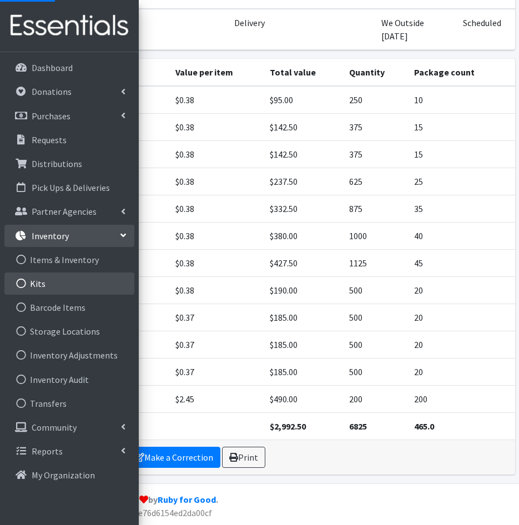
click at [62, 280] on link "Kits" at bounding box center [69, 283] width 130 height 22
